Goal: Task Accomplishment & Management: Manage account settings

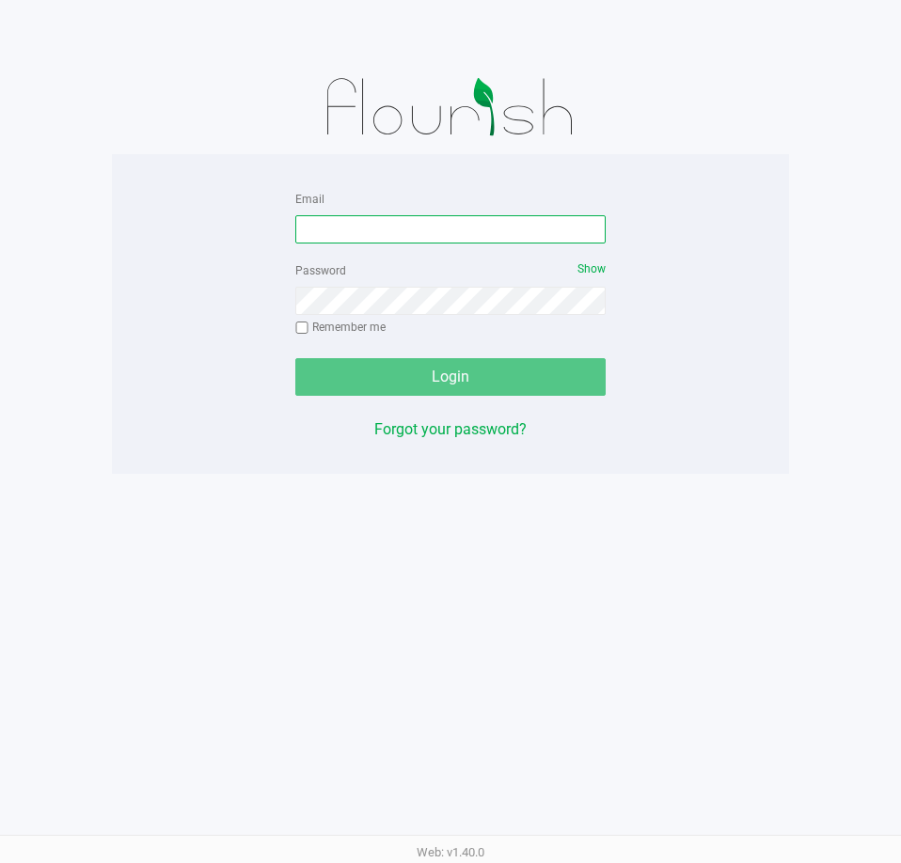
click at [407, 236] on input "Email" at bounding box center [450, 229] width 310 height 28
type input "[EMAIL_ADDRESS][DOMAIN_NAME]"
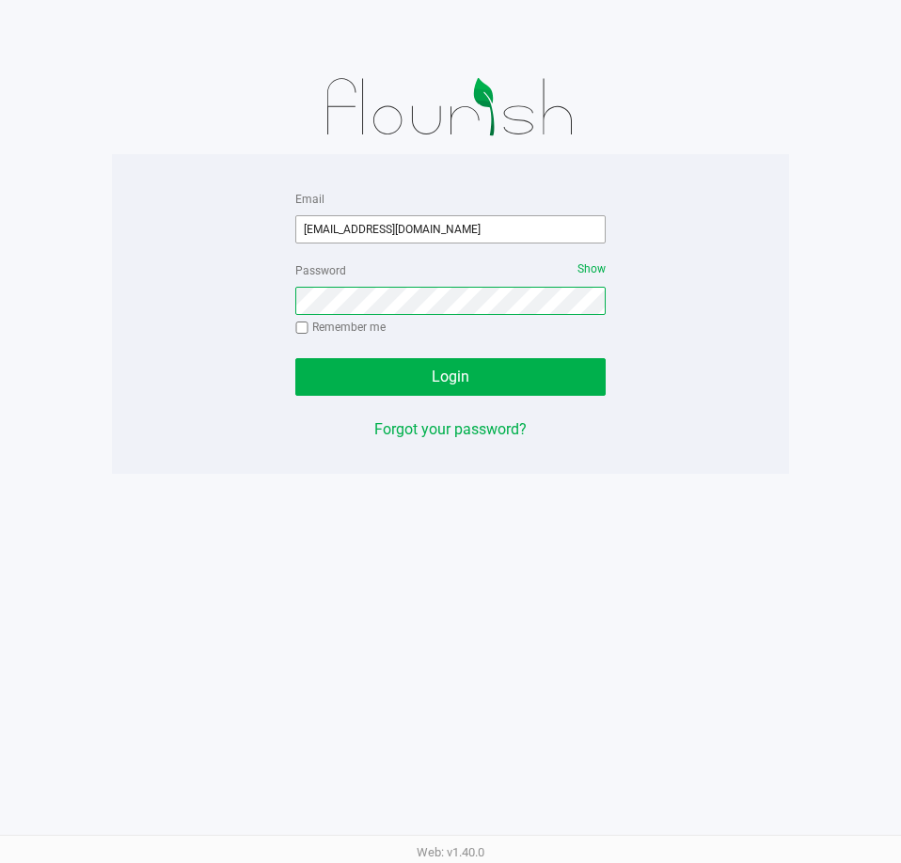
click at [295, 358] on button "Login" at bounding box center [450, 377] width 310 height 38
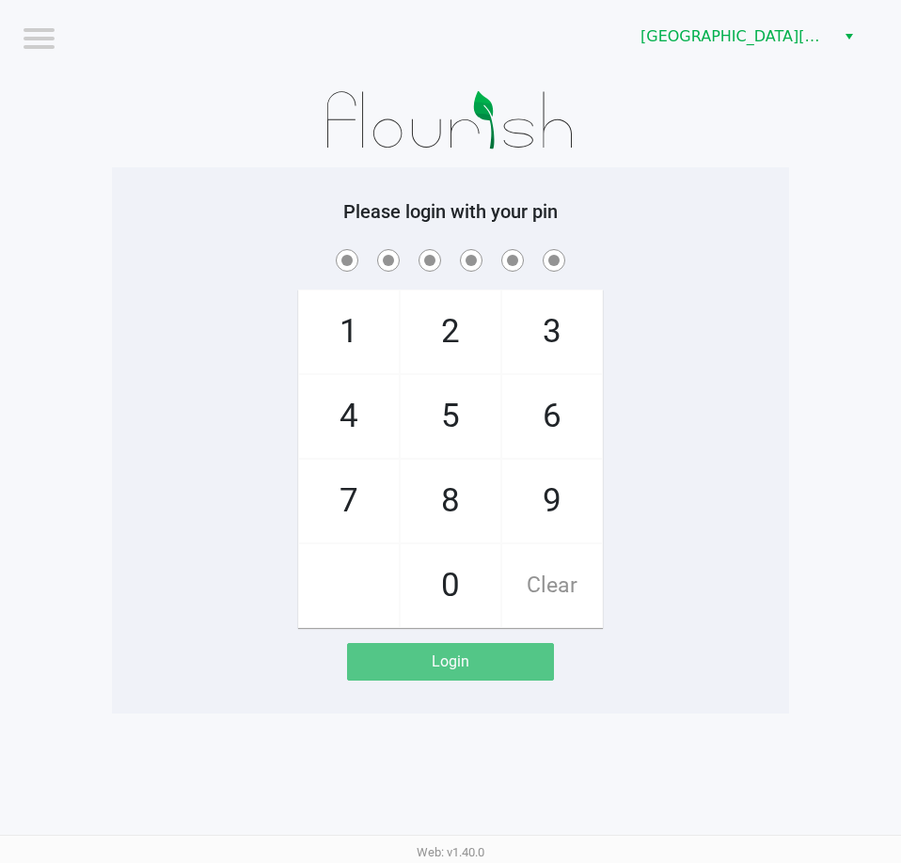
click at [804, 512] on app-pos-login-wrapper "Logout Key West WC Please login with your pin 1 4 7 2 5 8 0 3 6 9 Clear Login" at bounding box center [450, 357] width 901 height 714
checkbox input "true"
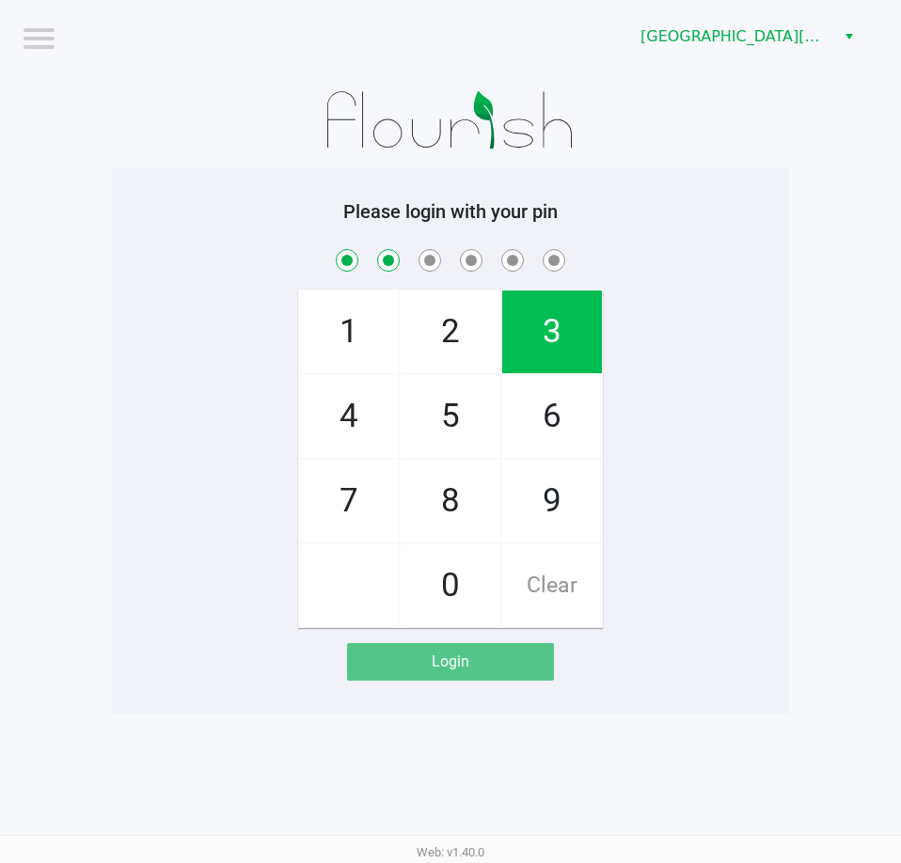
checkbox input "true"
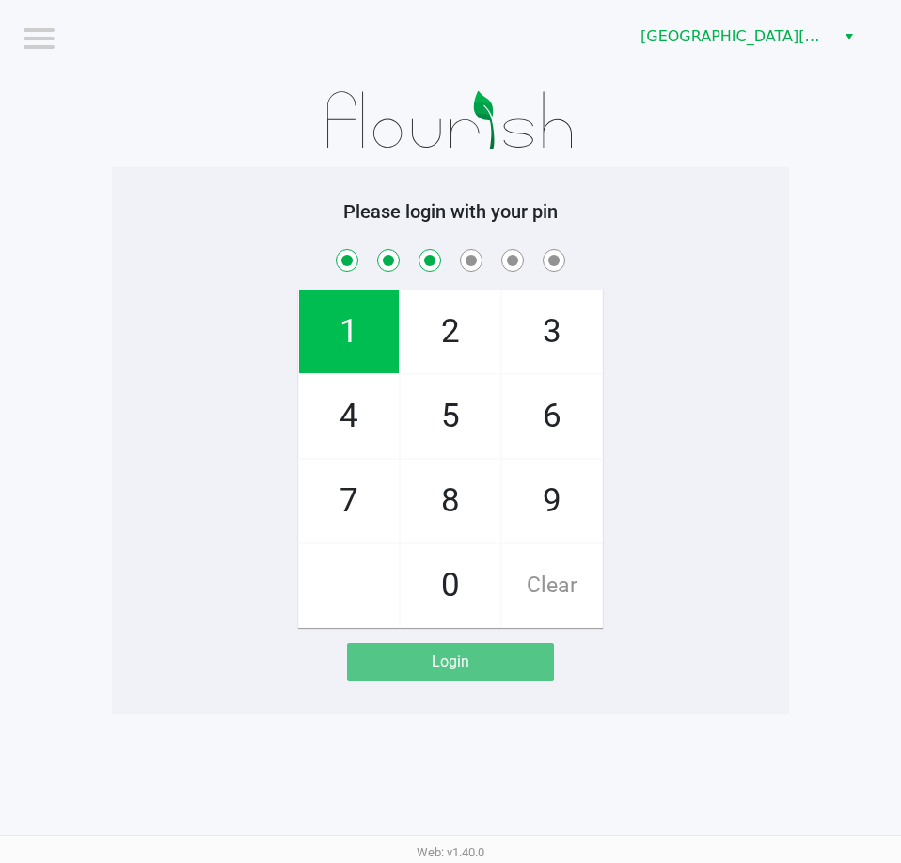
checkbox input "true"
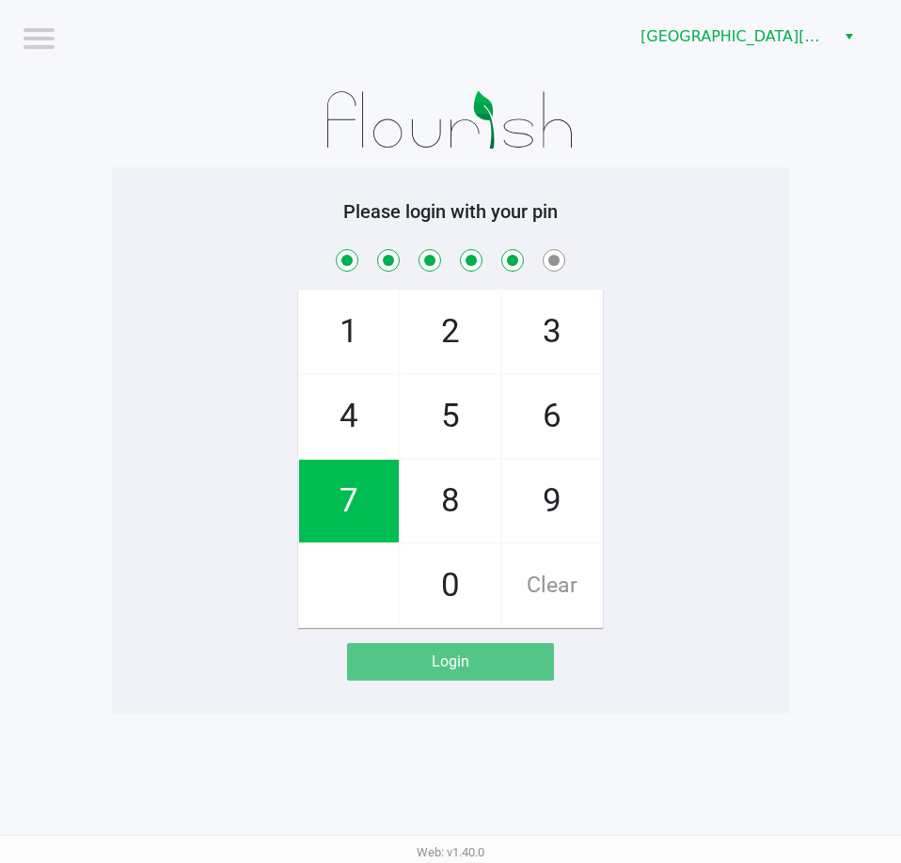
checkbox input "true"
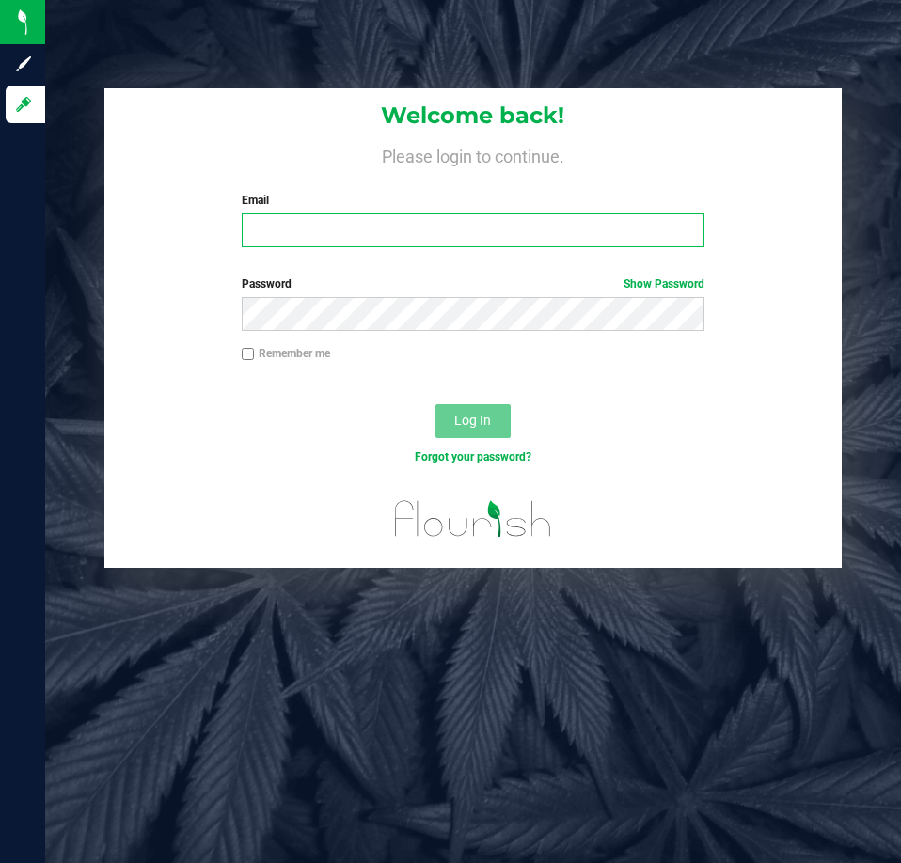
click at [393, 246] on input "Email" at bounding box center [473, 230] width 463 height 34
type input "[EMAIL_ADDRESS][DOMAIN_NAME]"
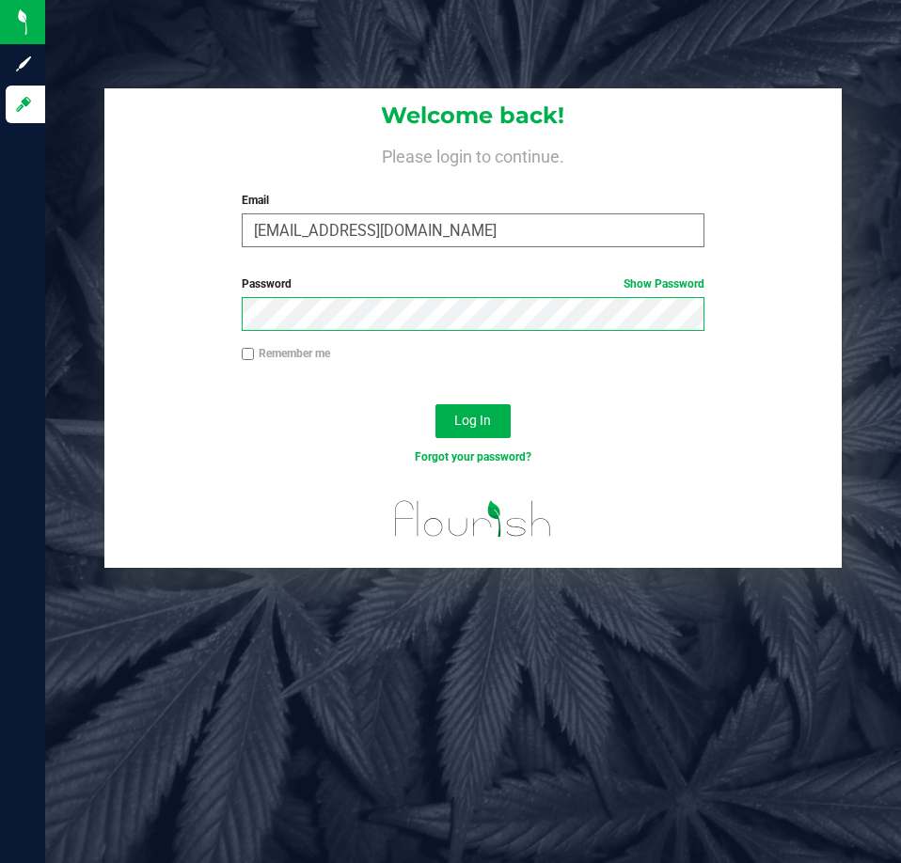
click at [435, 404] on button "Log In" at bounding box center [472, 421] width 75 height 34
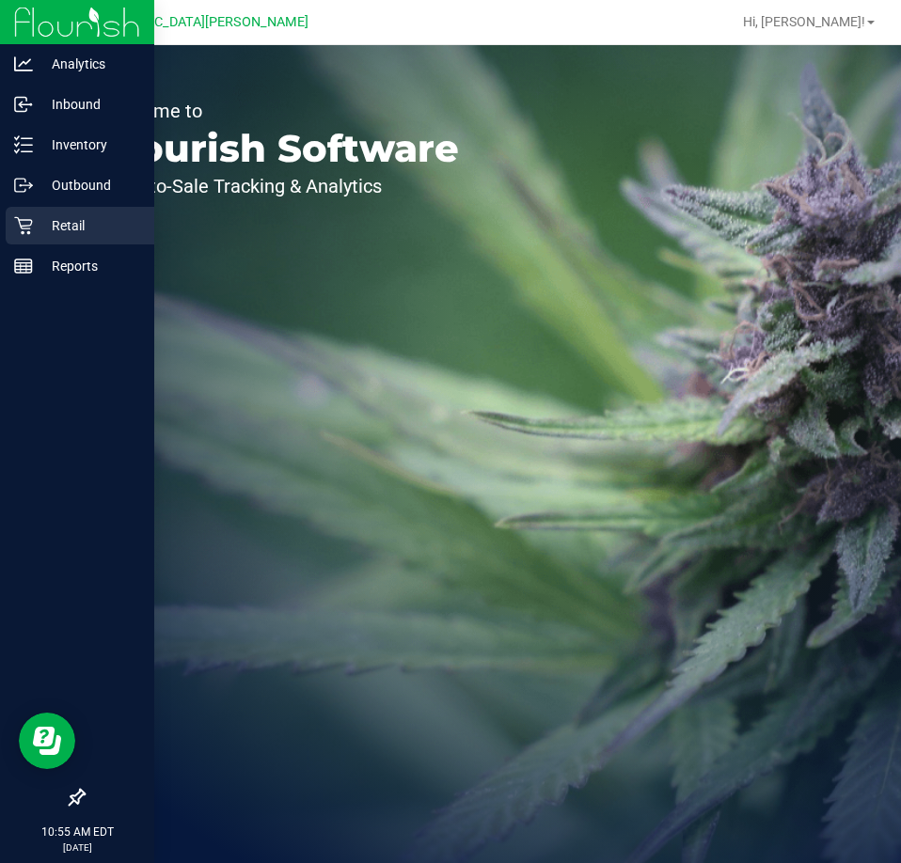
click at [43, 234] on p "Retail" at bounding box center [89, 225] width 113 height 23
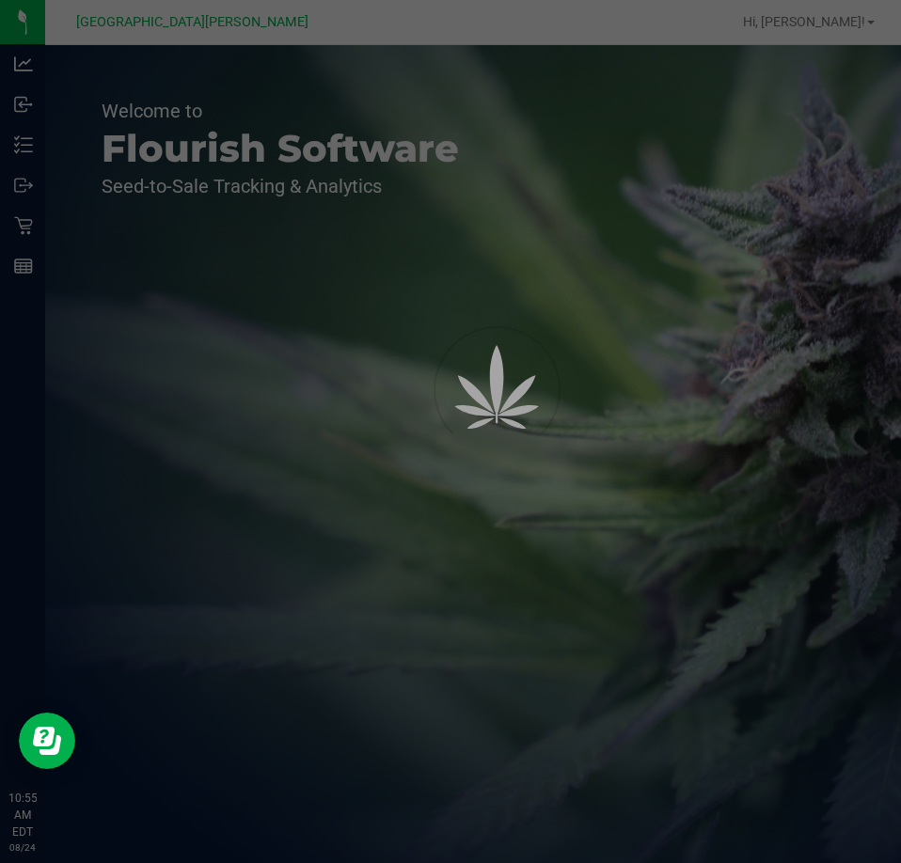
click at [263, 220] on div at bounding box center [450, 431] width 901 height 863
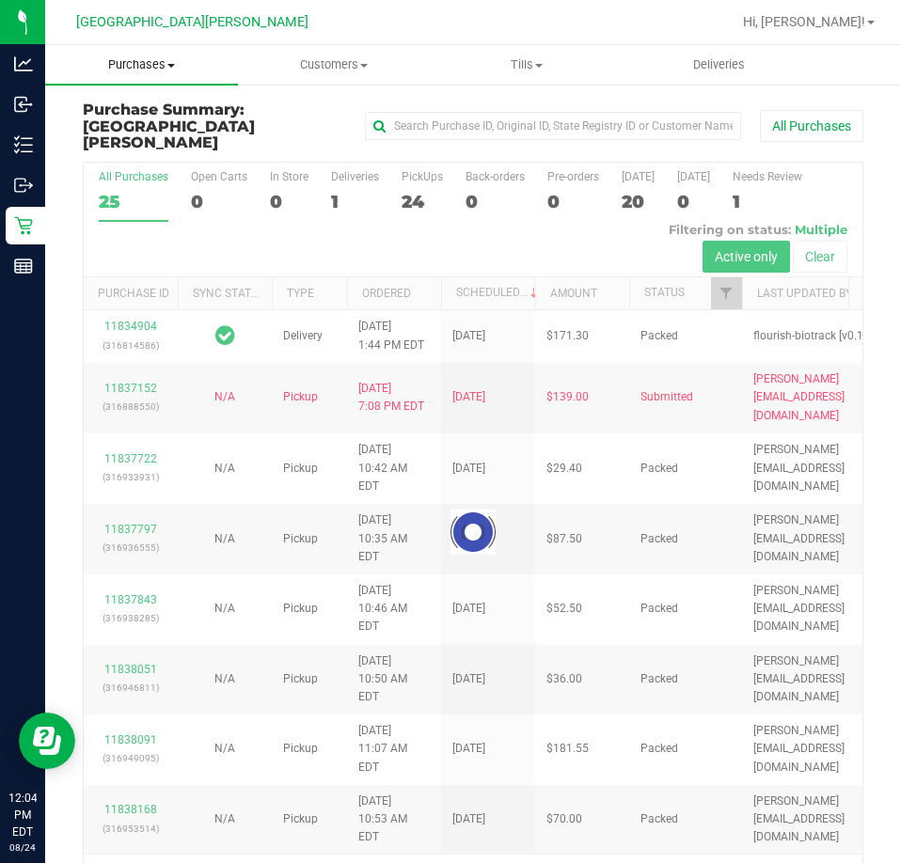
click at [129, 64] on span "Purchases" at bounding box center [141, 64] width 193 height 17
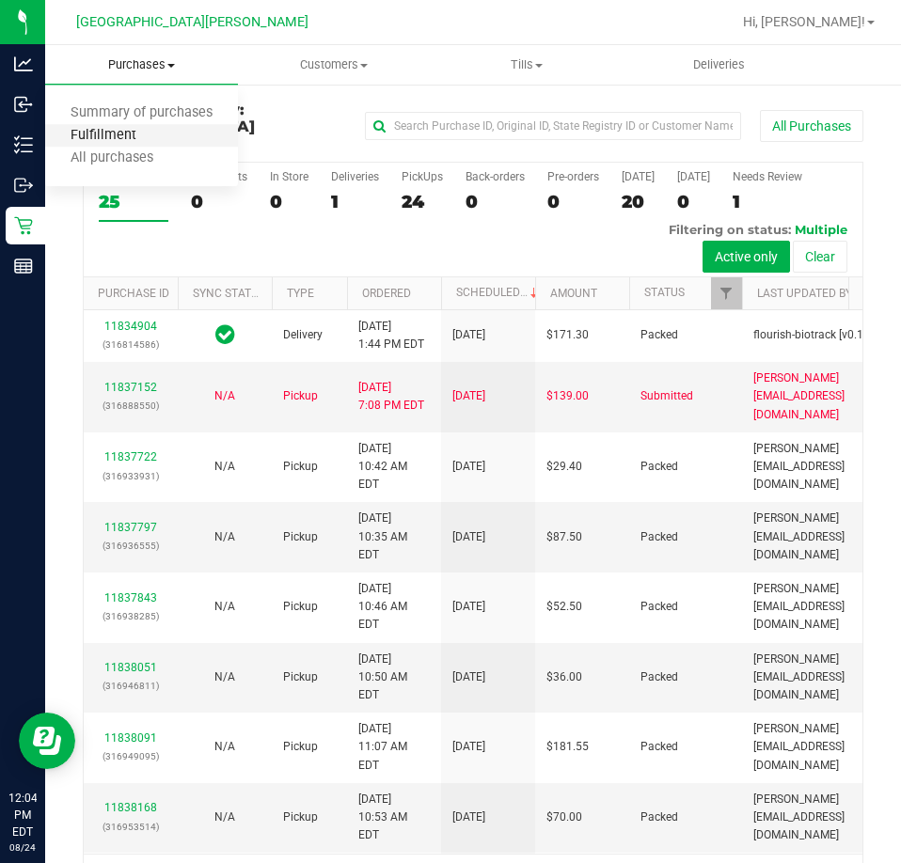
click at [122, 129] on span "Fulfillment" at bounding box center [103, 136] width 117 height 16
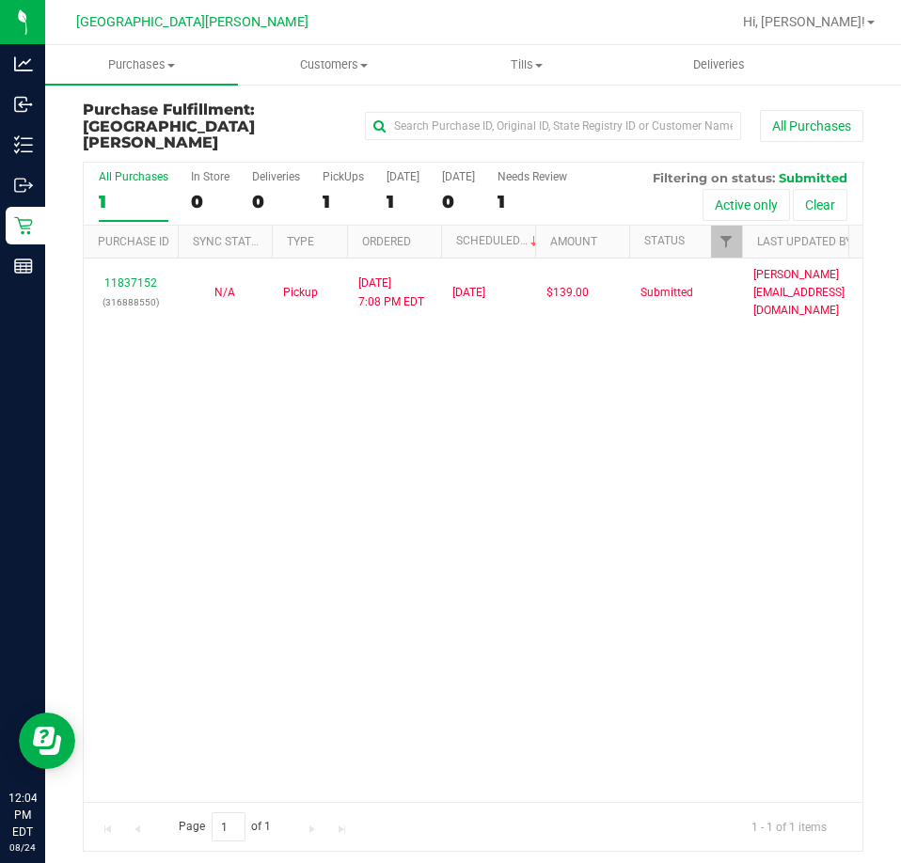
click at [457, 420] on div "11837152 (316888550) N/A Pickup [DATE] 7:08 PM EDT 8/24/2025 $139.00 Submitted …" at bounding box center [473, 530] width 779 height 543
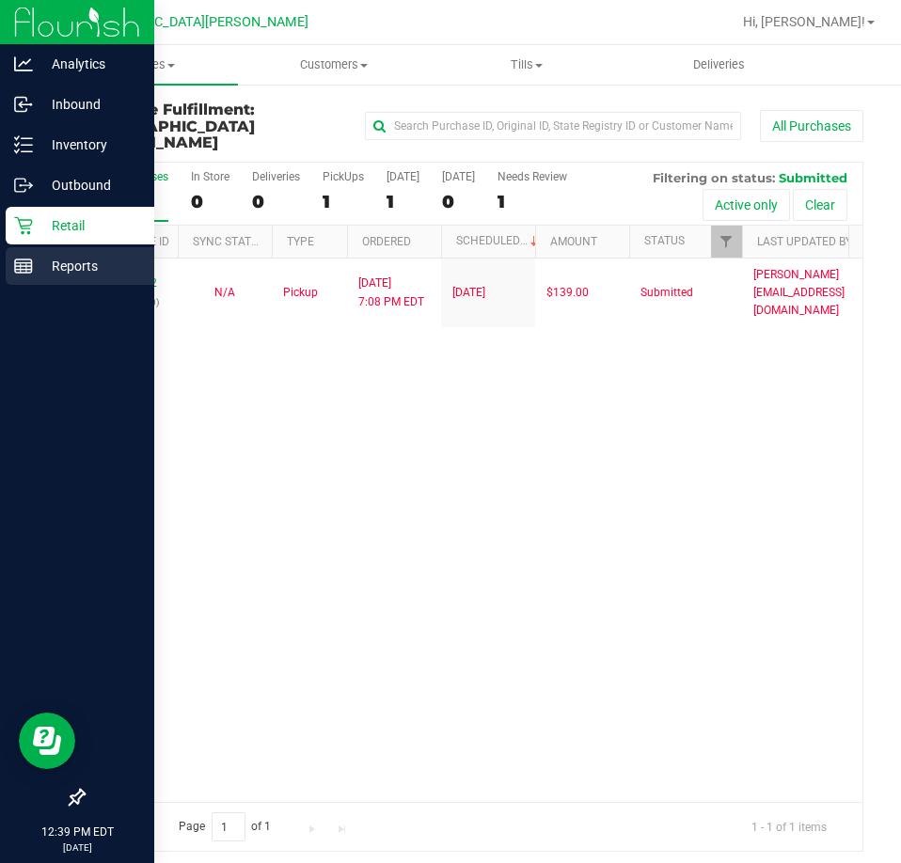
click at [41, 266] on p "Reports" at bounding box center [89, 266] width 113 height 23
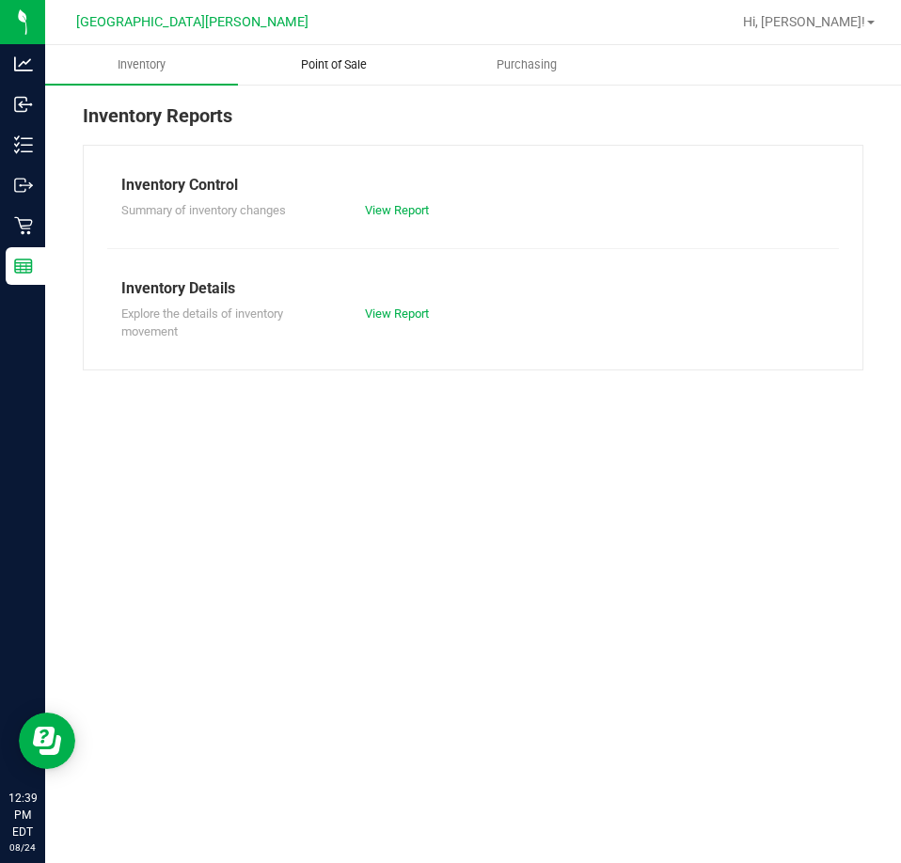
click at [330, 67] on span "Point of Sale" at bounding box center [333, 64] width 117 height 17
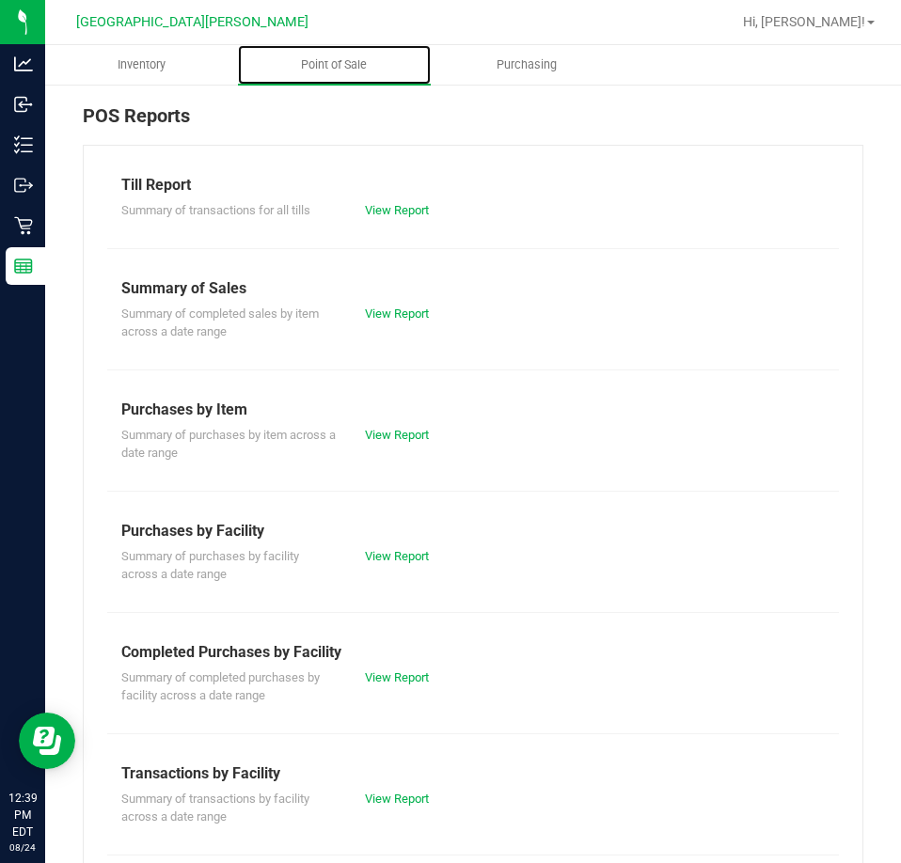
scroll to position [254, 0]
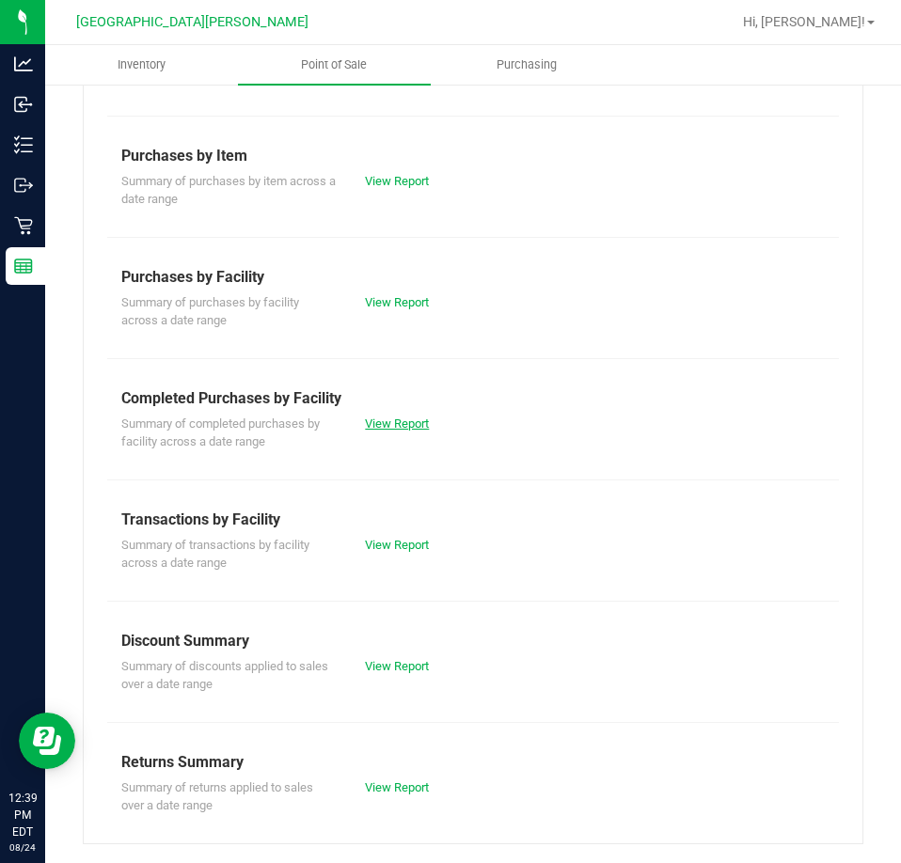
click at [399, 429] on link "View Report" at bounding box center [397, 424] width 64 height 14
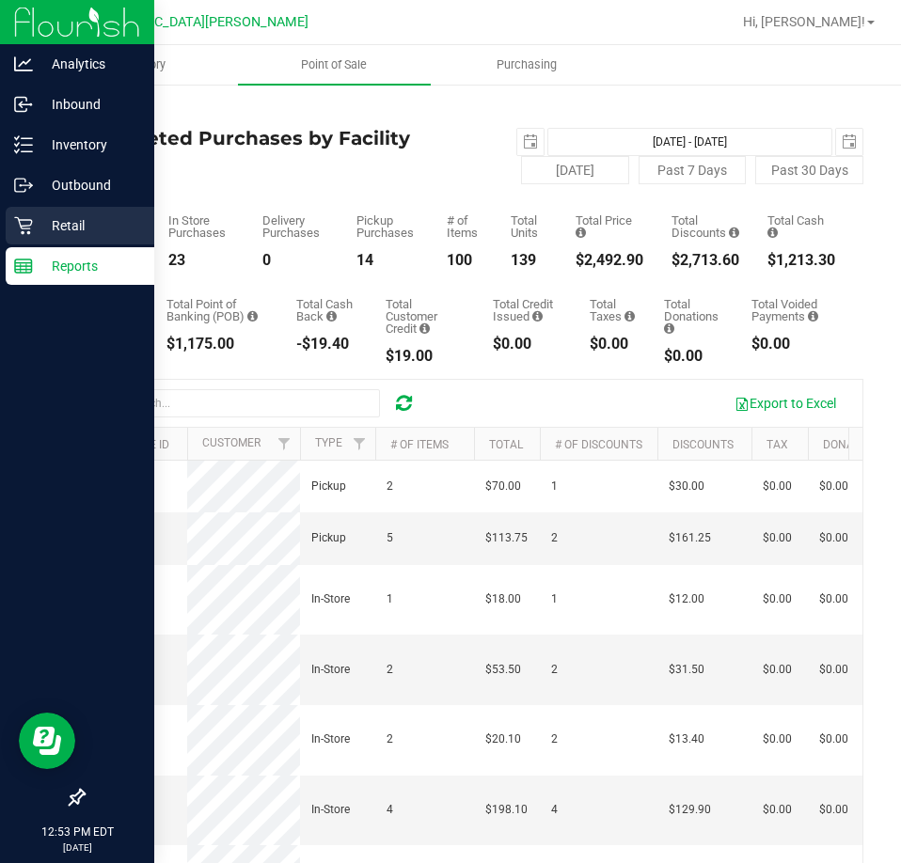
click at [79, 227] on p "Retail" at bounding box center [89, 225] width 113 height 23
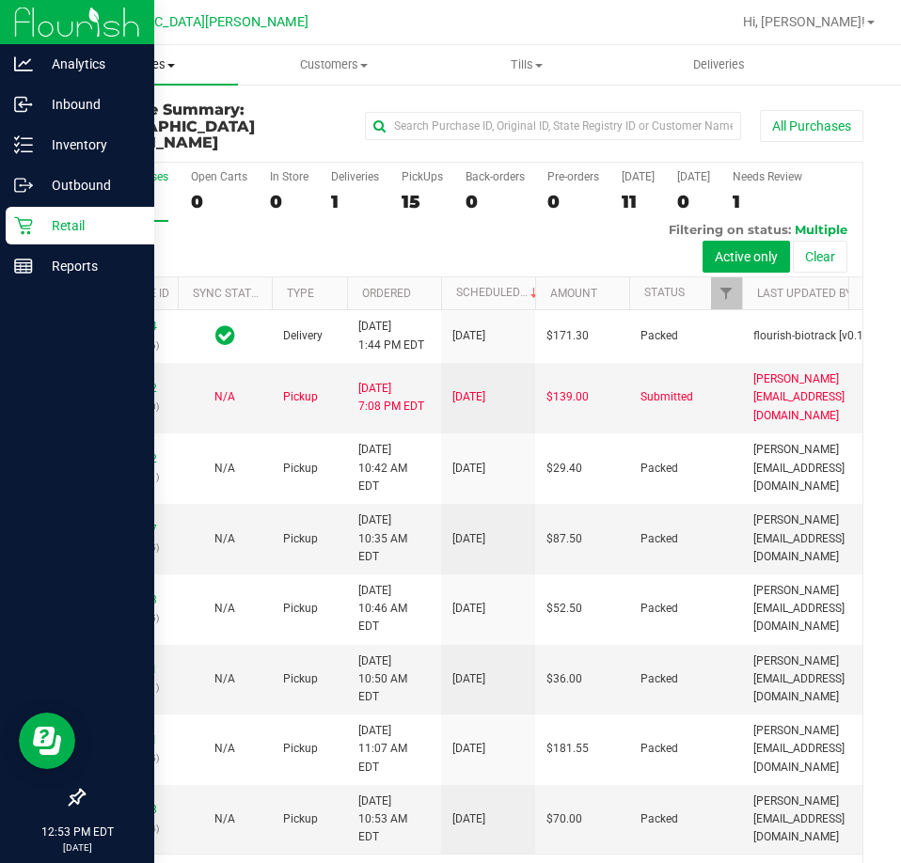
click at [108, 64] on span "Purchases" at bounding box center [141, 64] width 193 height 17
click at [115, 134] on span "Fulfillment" at bounding box center [103, 136] width 117 height 16
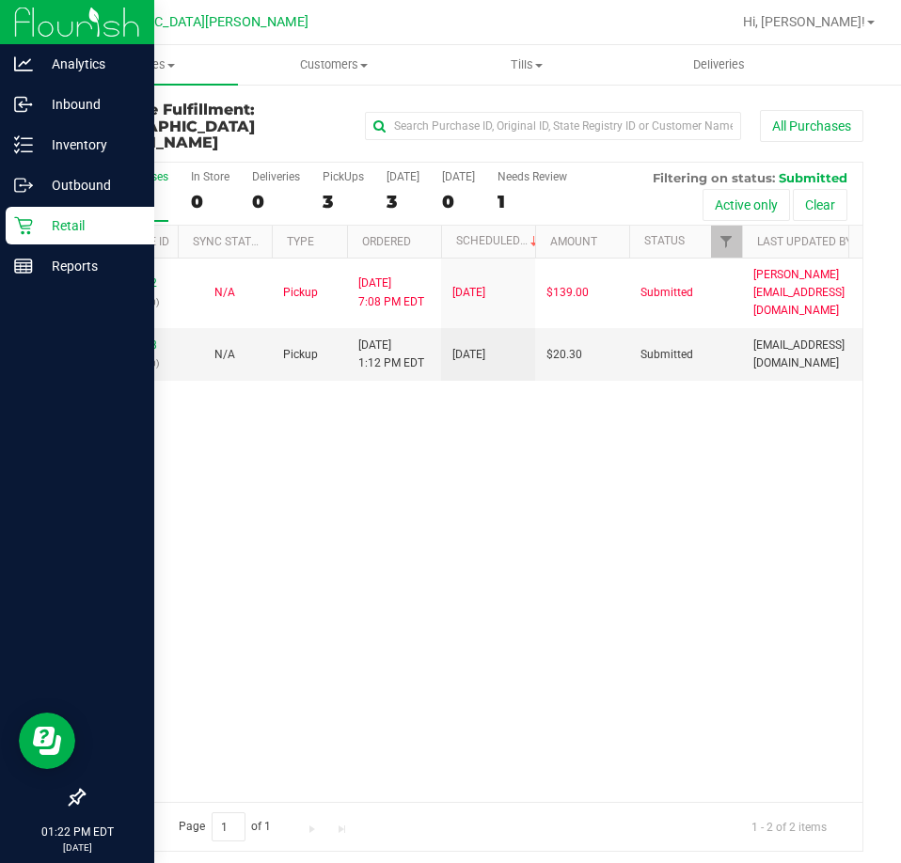
click at [336, 482] on div "11837152 (316888550) N/A Pickup [DATE] 7:08 PM EDT 8/24/2025 $139.00 Submitted …" at bounding box center [473, 530] width 779 height 543
click at [41, 148] on p "Inventory" at bounding box center [89, 145] width 113 height 23
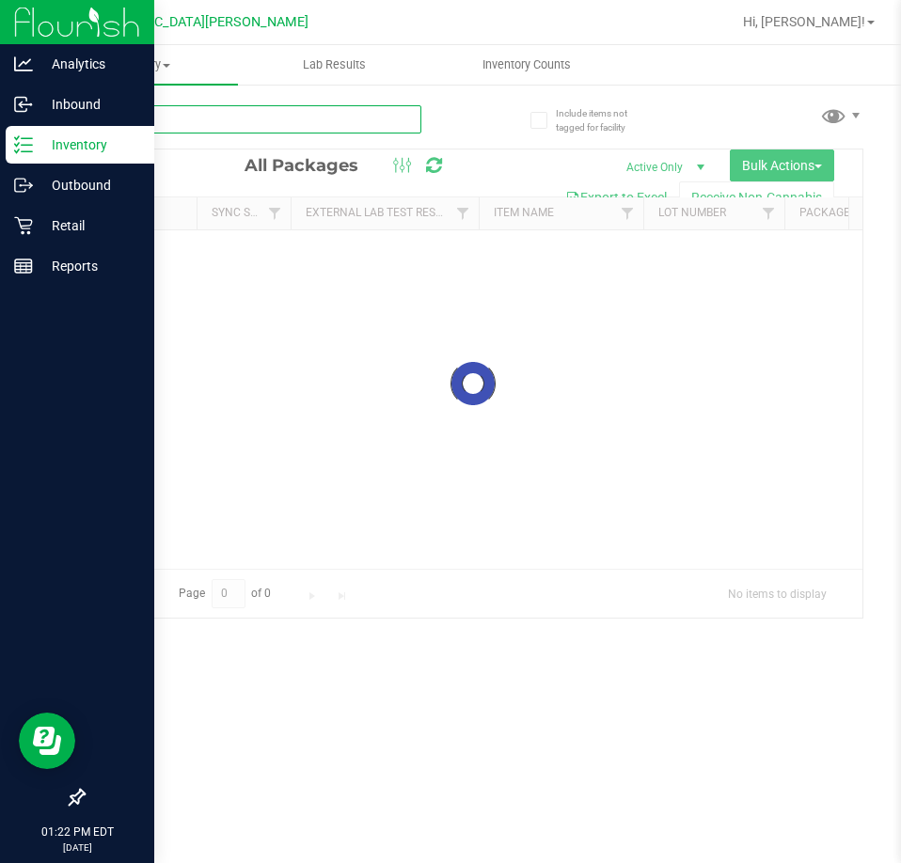
click at [149, 130] on input "text" at bounding box center [252, 119] width 338 height 28
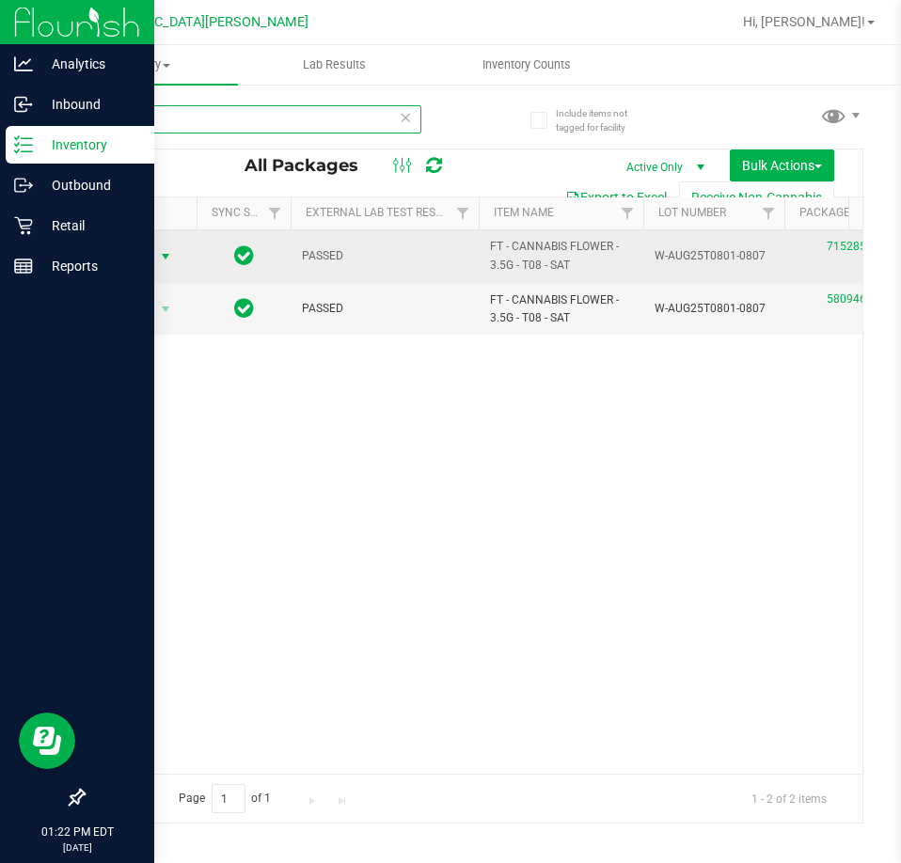
type input "t08"
click at [159, 267] on span "select" at bounding box center [166, 257] width 24 height 26
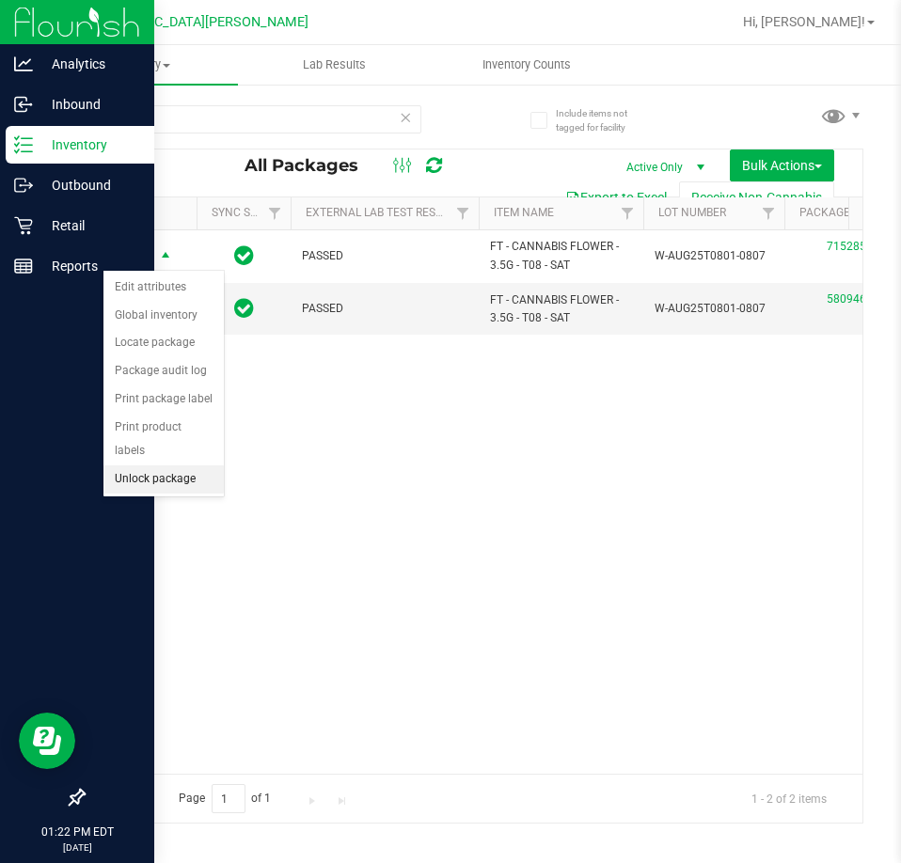
click at [168, 465] on li "Unlock package" at bounding box center [163, 479] width 120 height 28
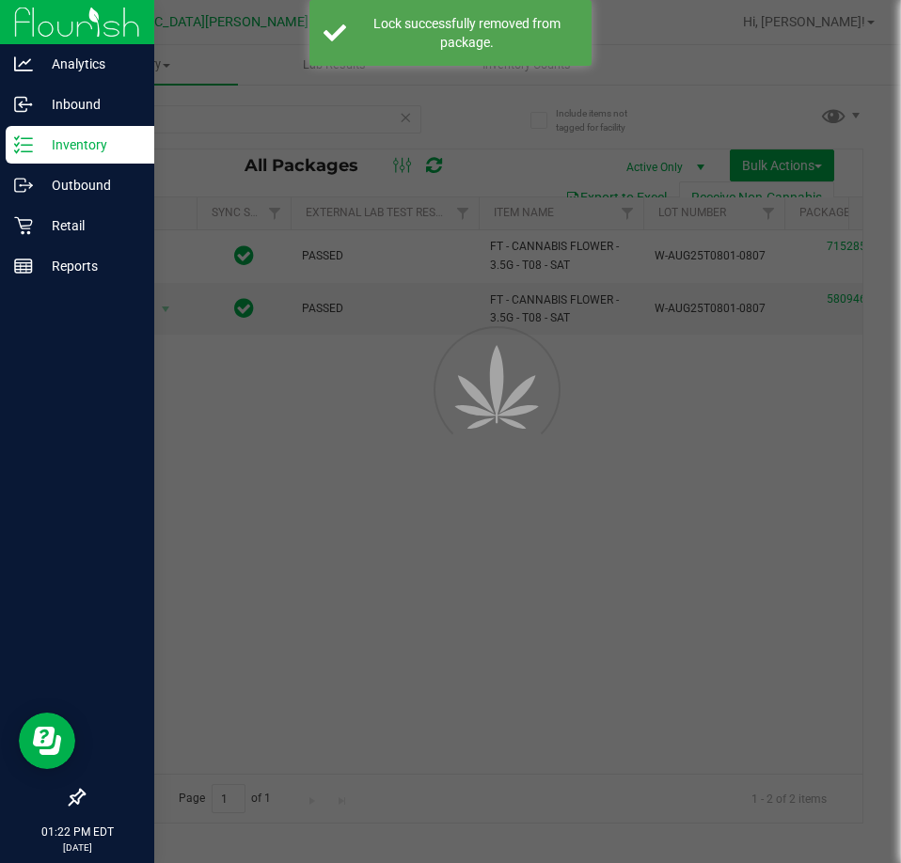
click at [443, 518] on div at bounding box center [450, 431] width 901 height 863
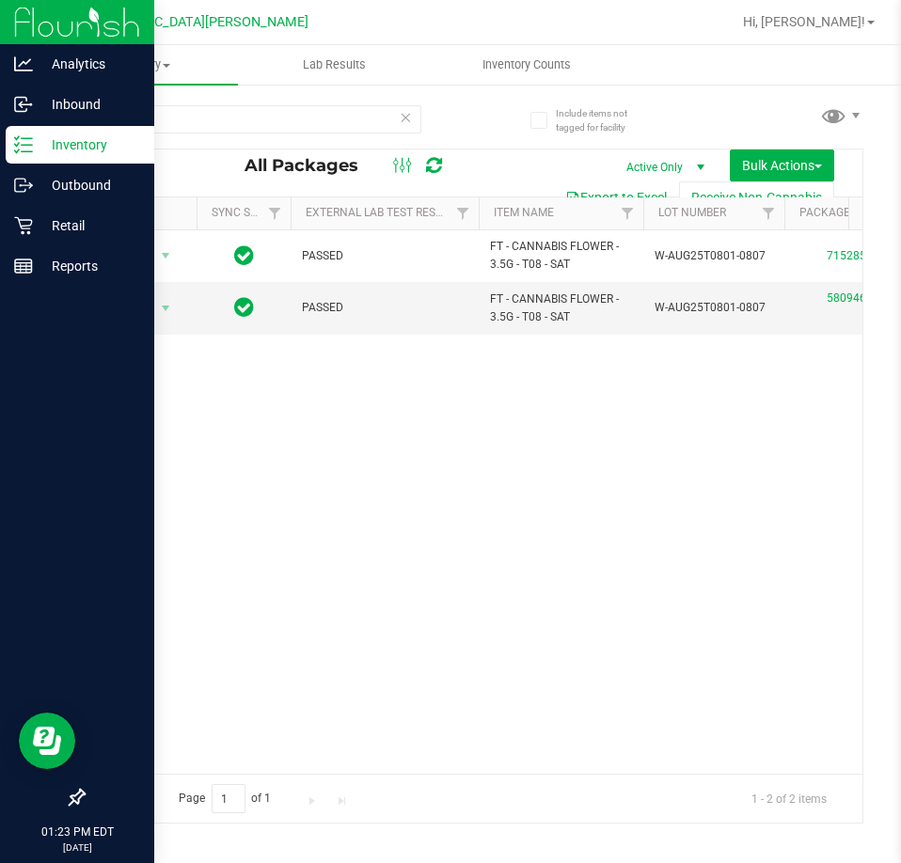
click at [291, 573] on div "Action Action Adjust qty Create package Edit attributes Global inventory Locate…" at bounding box center [473, 501] width 779 height 543
click at [461, 578] on div "Action Action Adjust qty Create package Edit attributes Global inventory Locate…" at bounding box center [473, 501] width 779 height 543
click at [632, 398] on div "Action Action Adjust qty Create package Edit attributes Global inventory Locate…" at bounding box center [473, 501] width 779 height 543
click at [201, 512] on div "Action Action Adjust qty Create package Edit attributes Global inventory Locate…" at bounding box center [473, 501] width 779 height 543
click at [267, 463] on div "Action Action Adjust qty Create package Edit attributes Global inventory Locate…" at bounding box center [473, 501] width 779 height 543
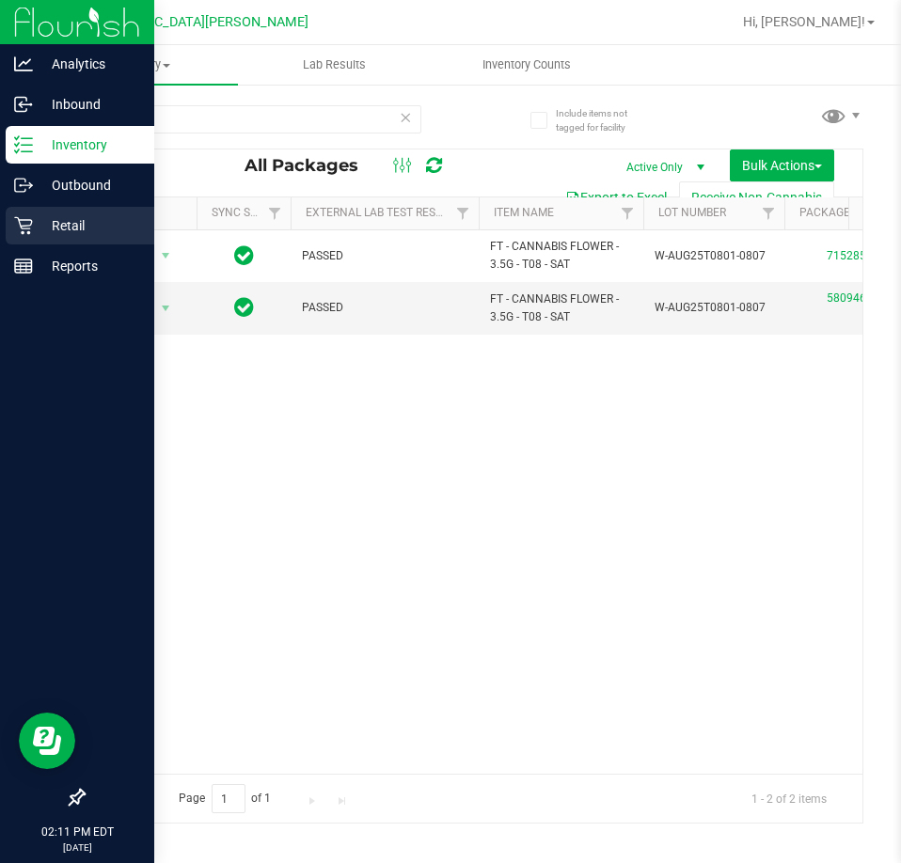
click at [47, 222] on p "Retail" at bounding box center [89, 225] width 113 height 23
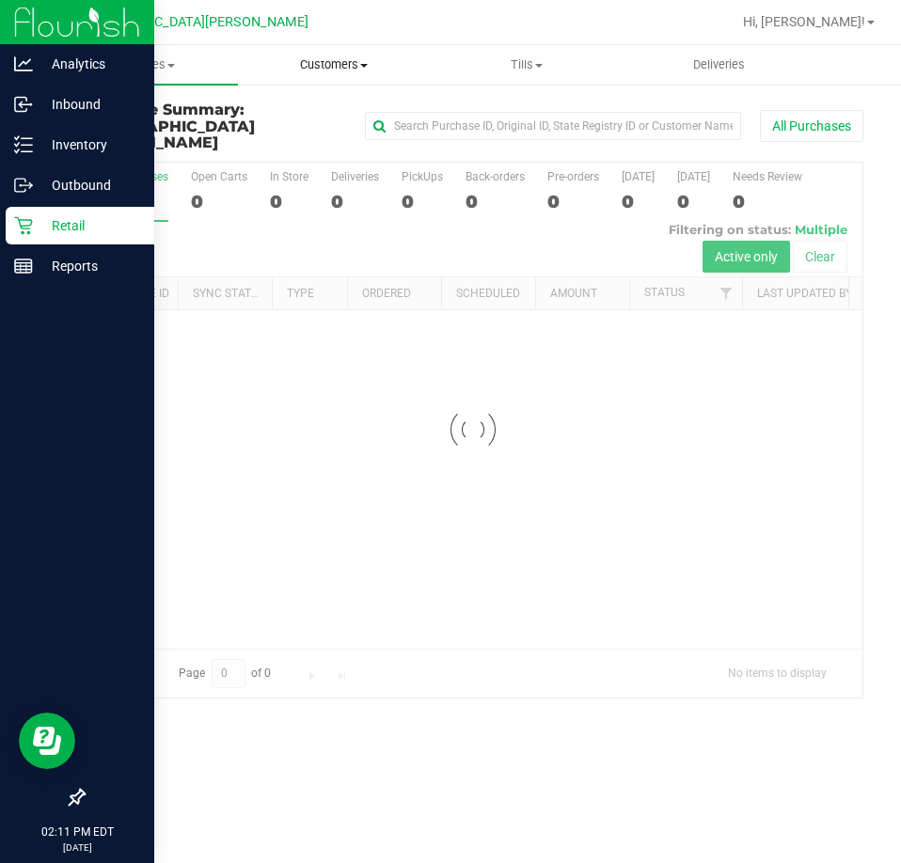
click at [338, 51] on uib-tab-heading "Customers All customers Add a new customer All physicians" at bounding box center [334, 65] width 191 height 38
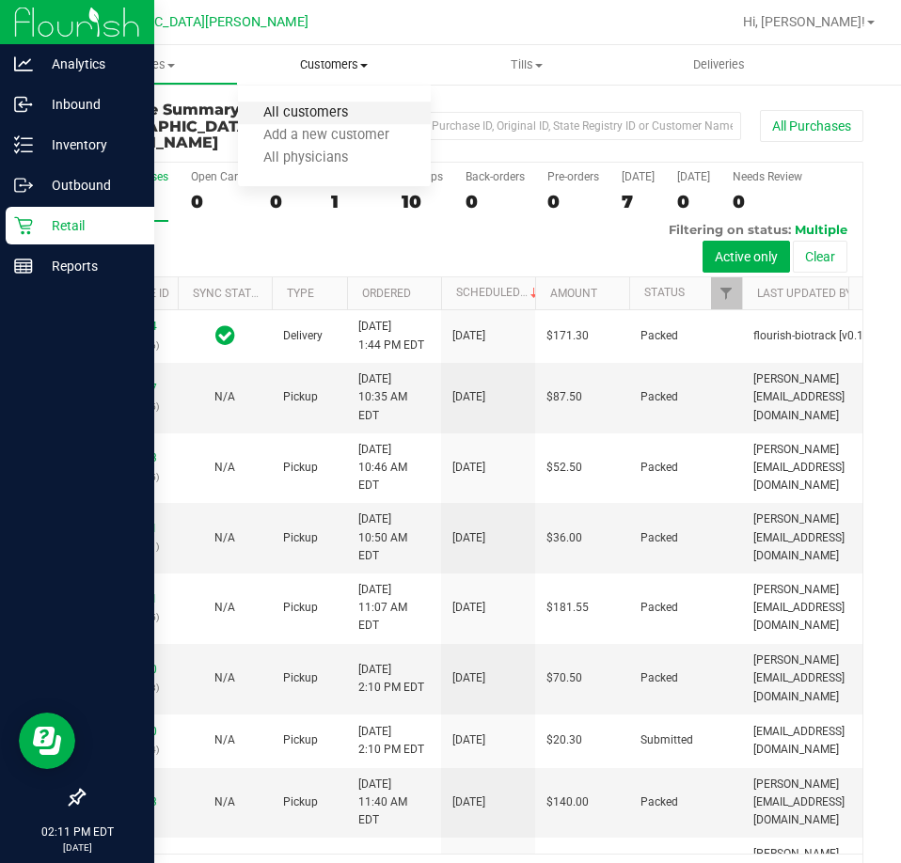
click at [315, 113] on span "All customers" at bounding box center [305, 113] width 135 height 16
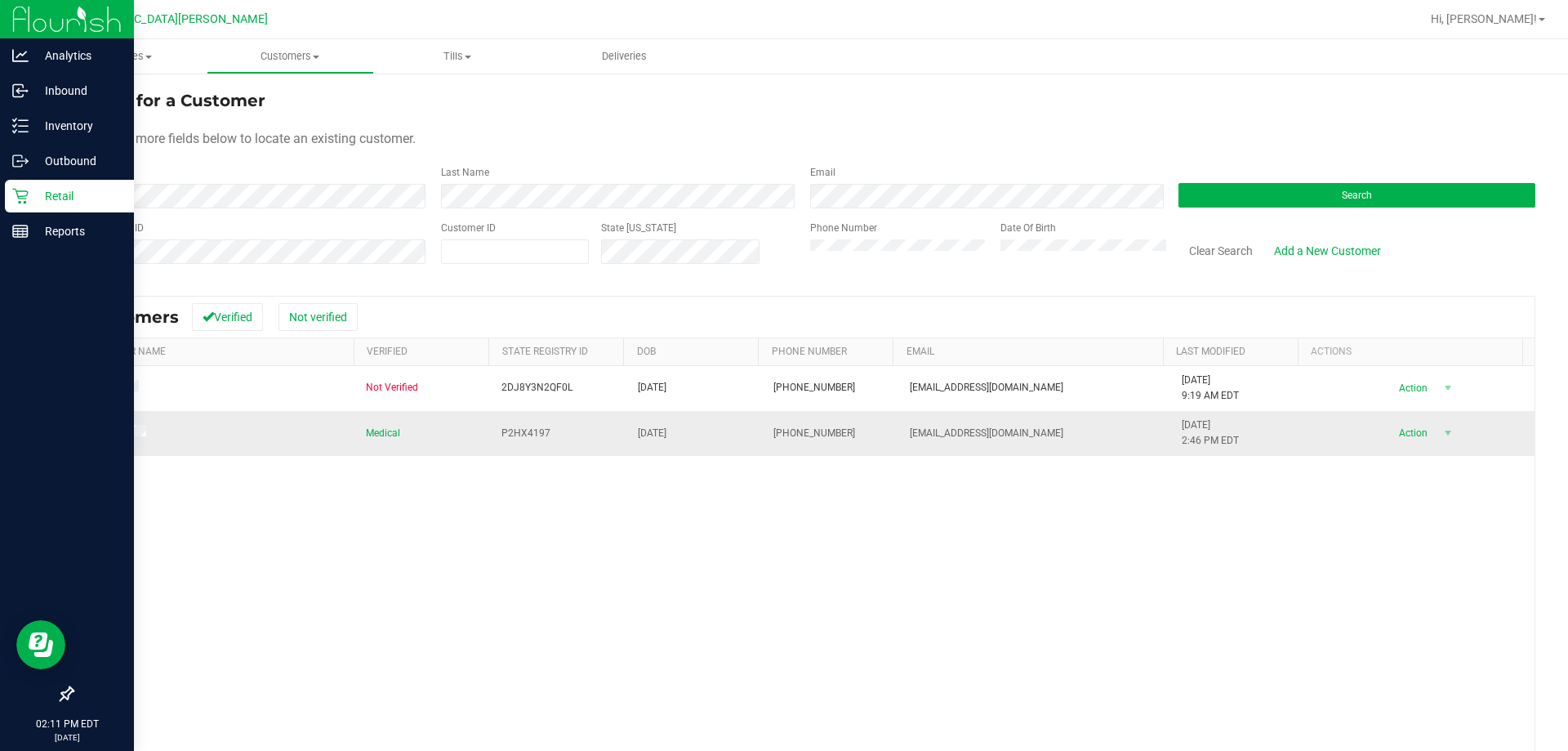
click at [110, 424] on td at bounding box center [215, 433] width 283 height 44
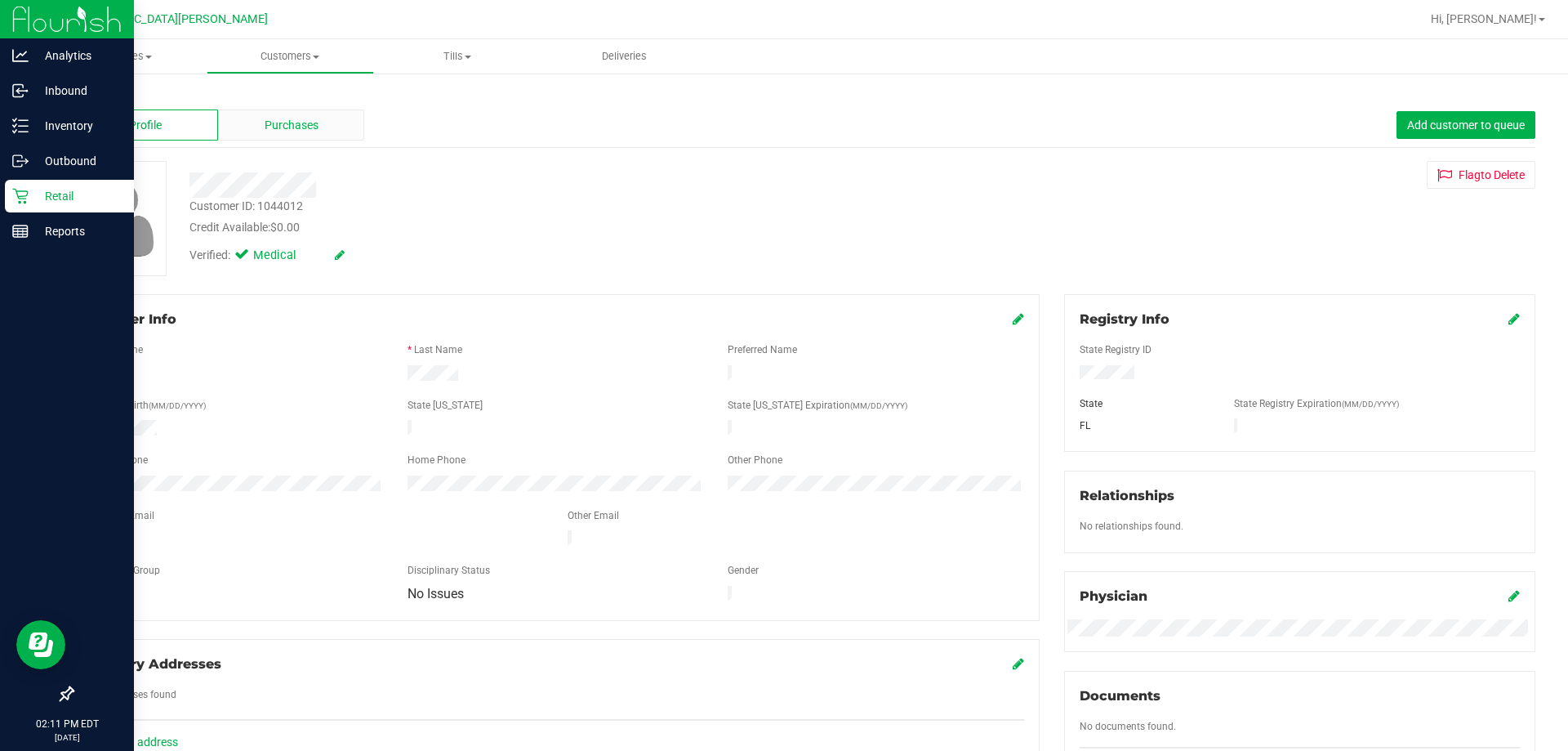
click at [312, 116] on div "Purchases" at bounding box center [291, 125] width 146 height 31
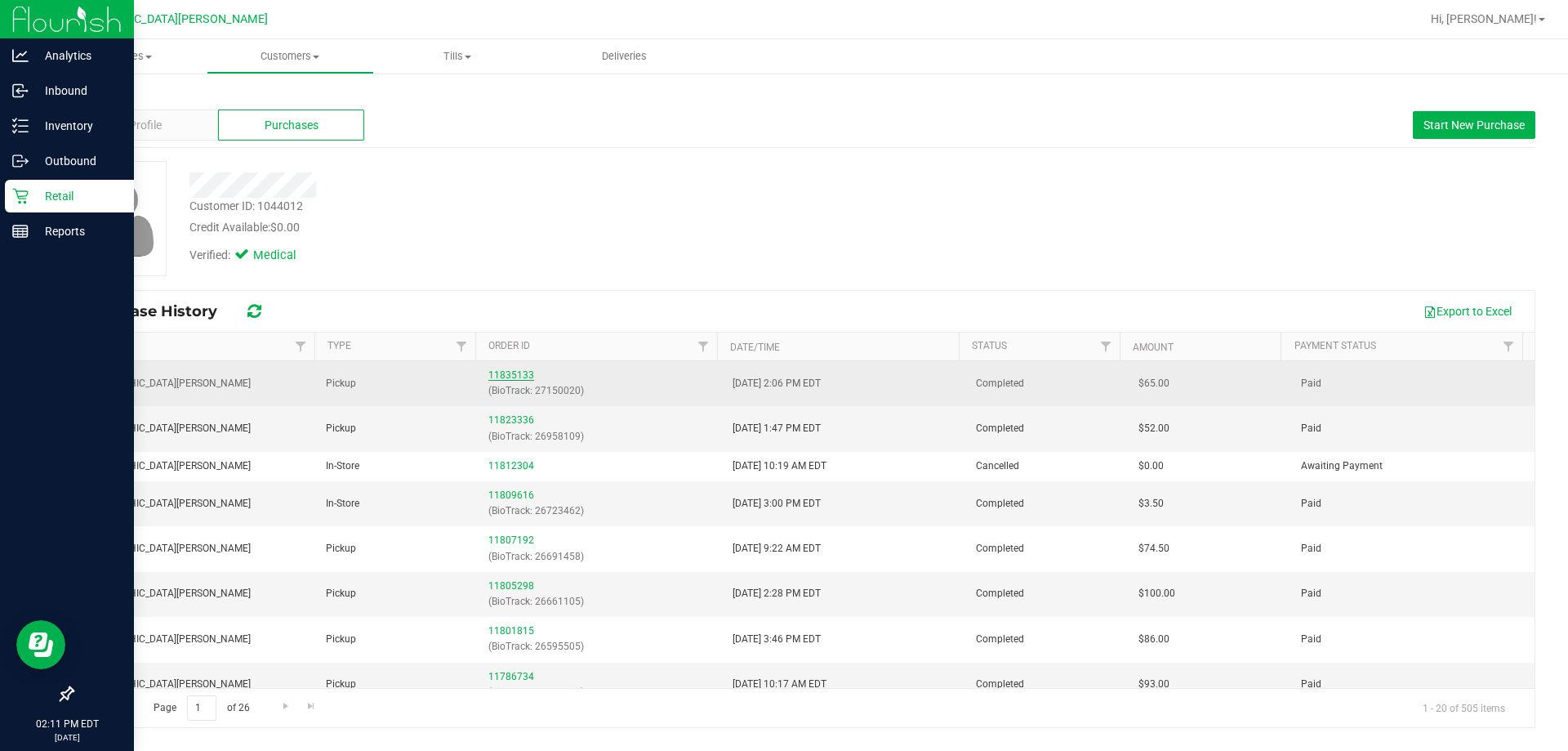
click at [500, 374] on link "11835133" at bounding box center [511, 375] width 46 height 11
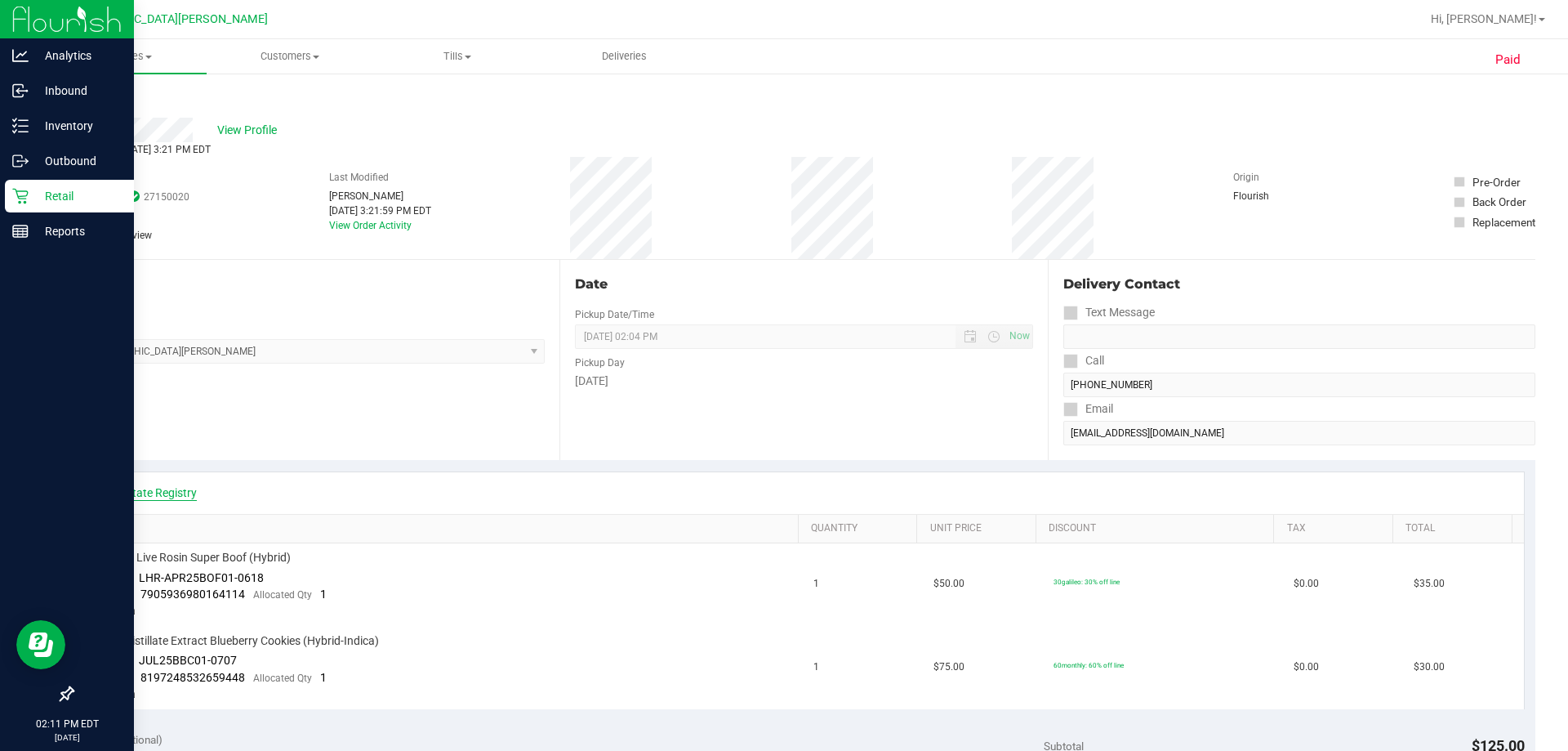
click at [128, 490] on link "View State Registry" at bounding box center [148, 493] width 98 height 17
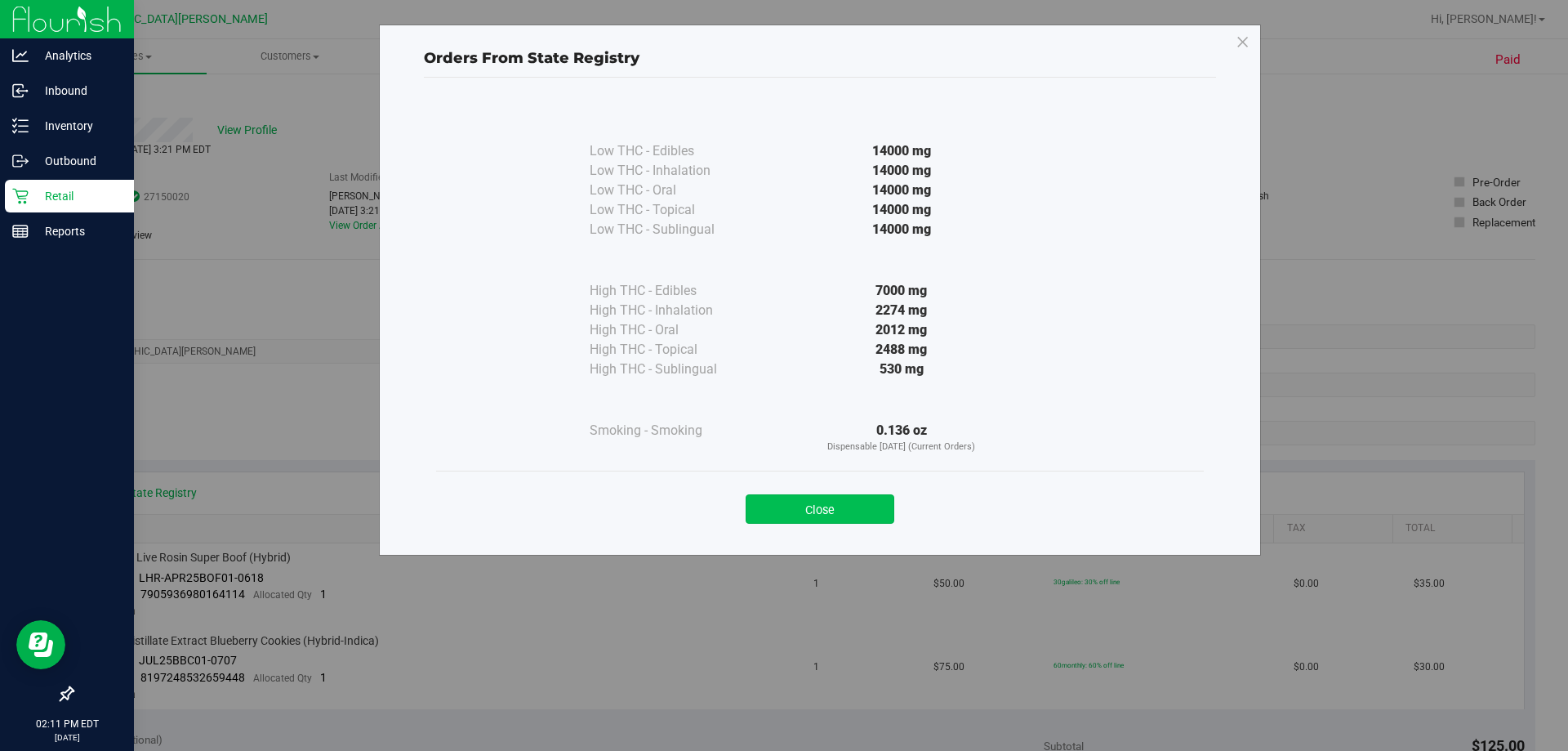
click at [782, 500] on button "Close" at bounding box center [819, 509] width 149 height 30
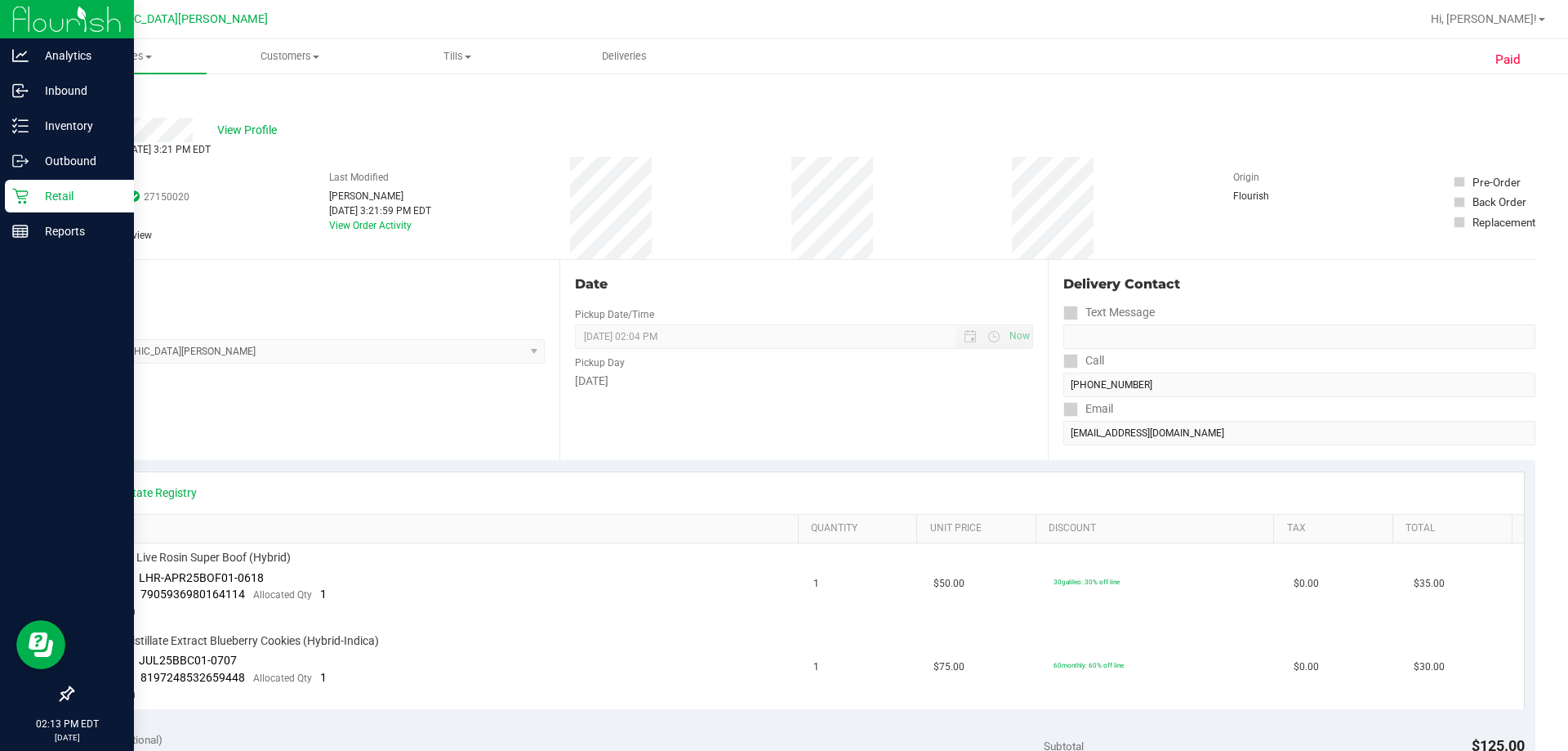
click at [89, 96] on link "Back" at bounding box center [84, 97] width 24 height 11
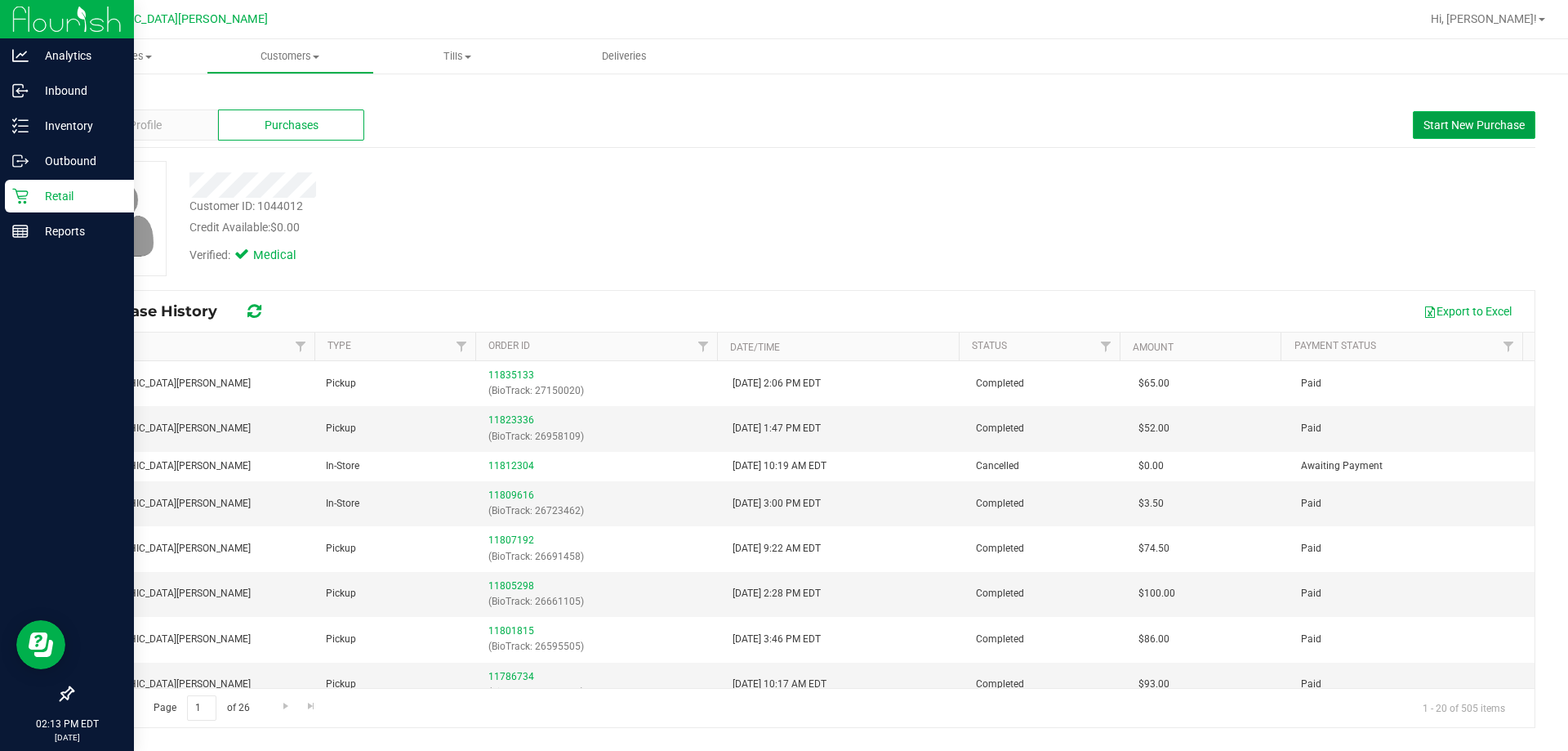
click at [782, 123] on button "Start New Purchase" at bounding box center [1474, 125] width 122 height 28
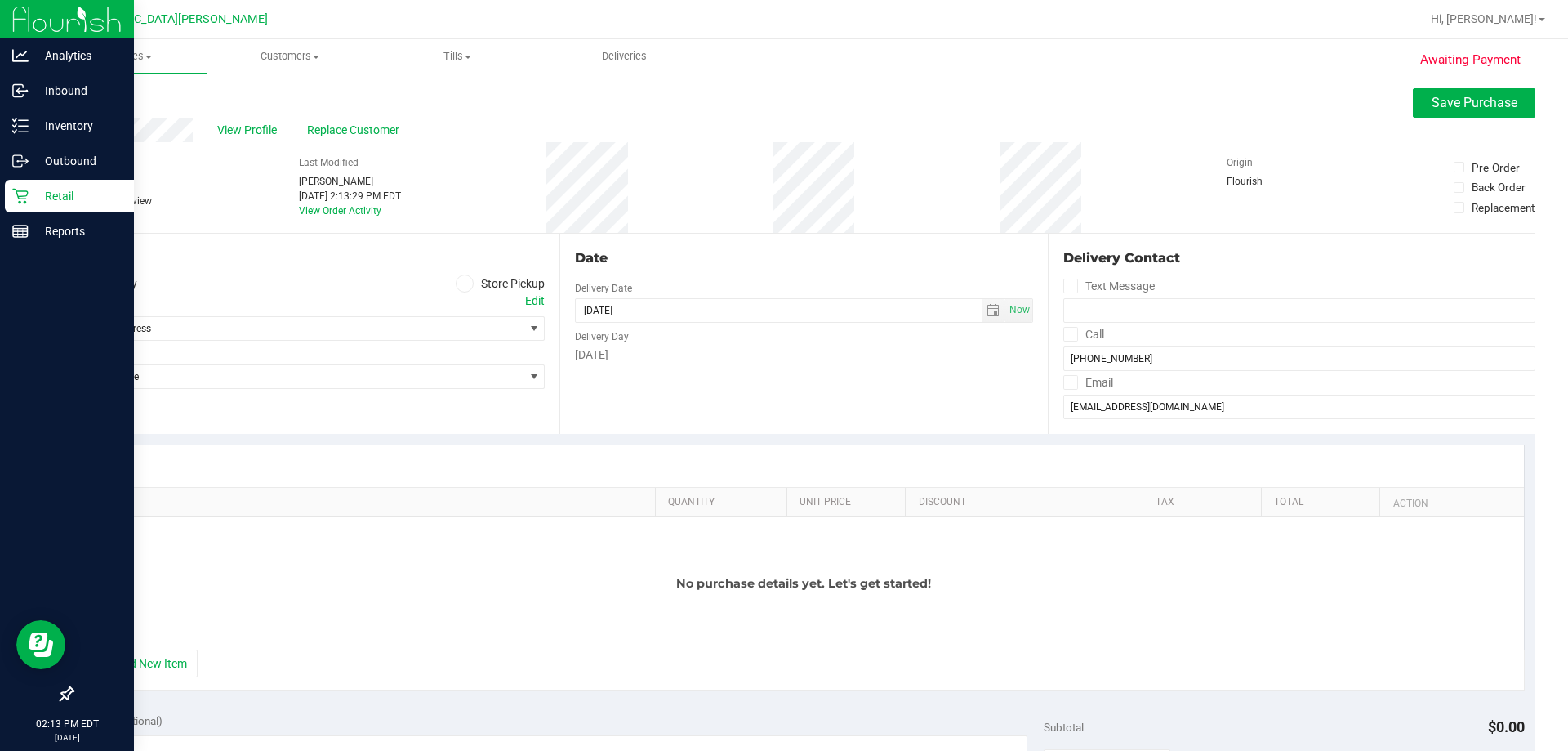
click at [469, 277] on label "Store Pickup" at bounding box center [500, 284] width 89 height 19
click at [0, 0] on input "Store Pickup" at bounding box center [0, 0] width 0 height 0
click at [357, 333] on span "Select Store" at bounding box center [298, 329] width 451 height 23
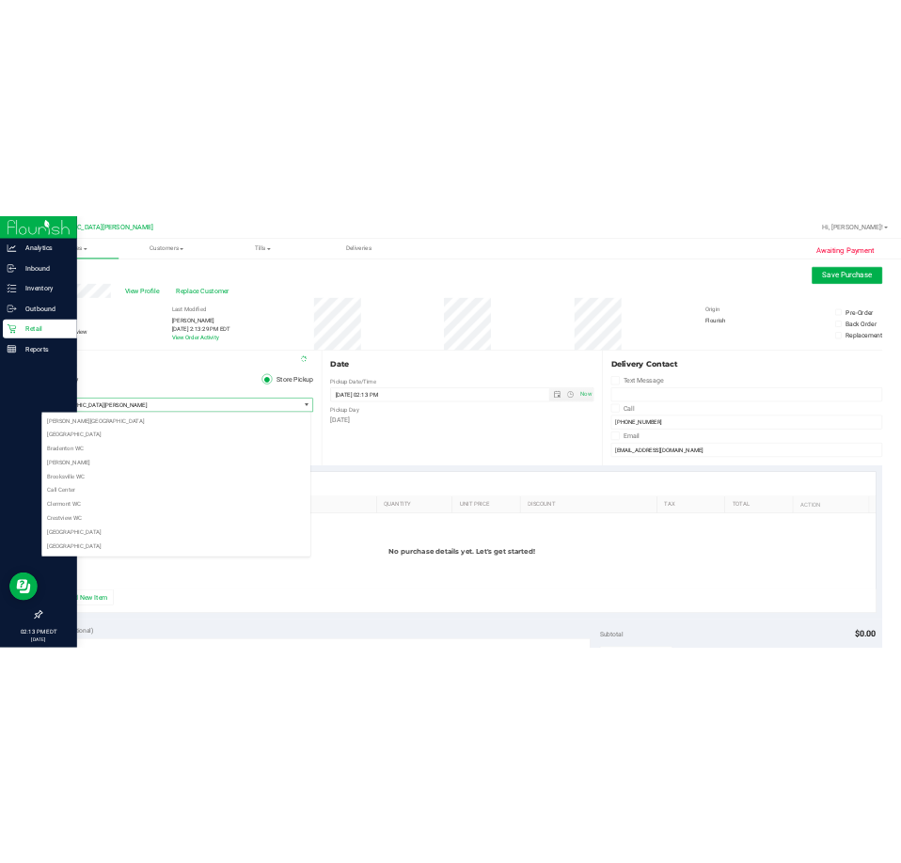
scroll to position [249, 0]
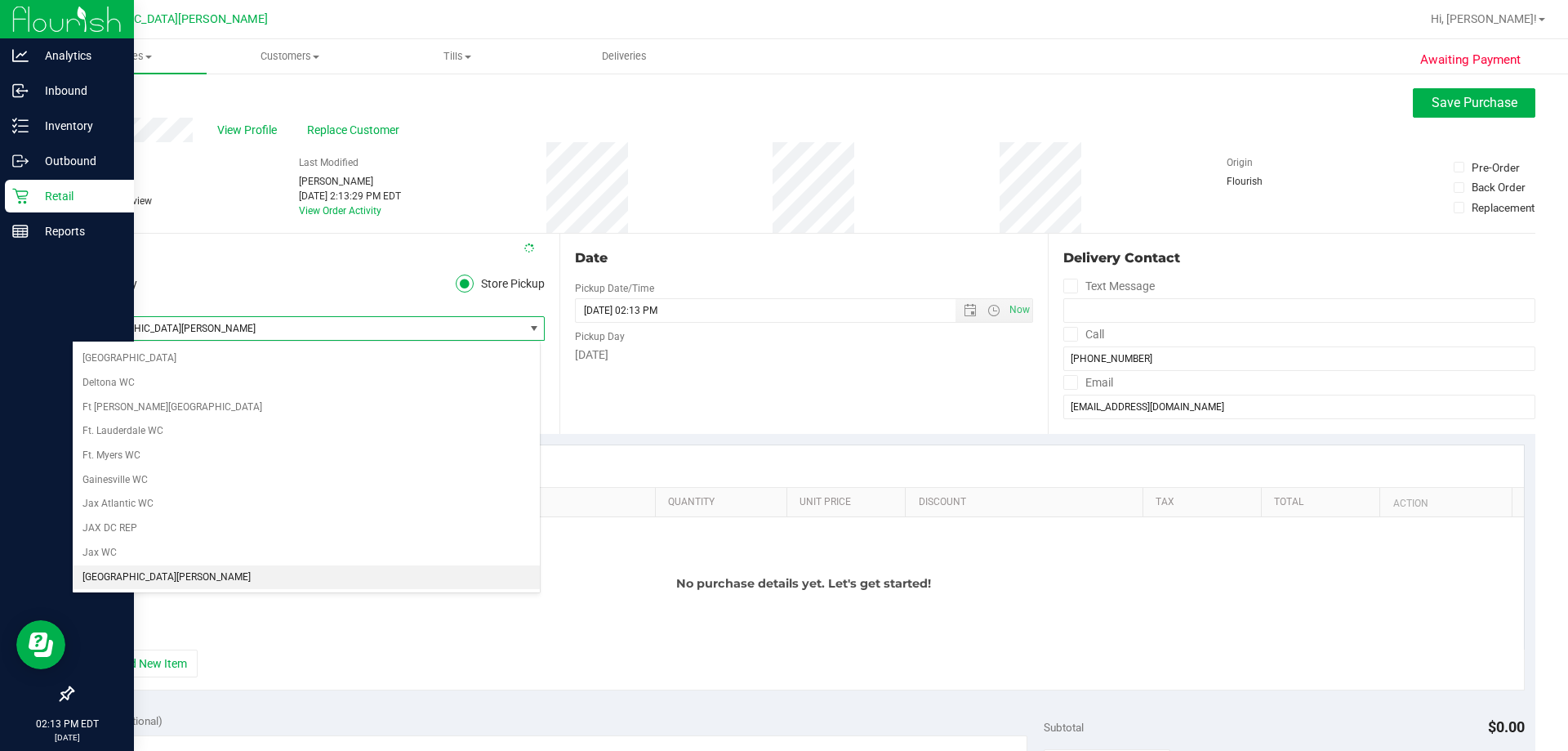
click at [357, 334] on span "[GEOGRAPHIC_DATA][PERSON_NAME]" at bounding box center [298, 329] width 451 height 23
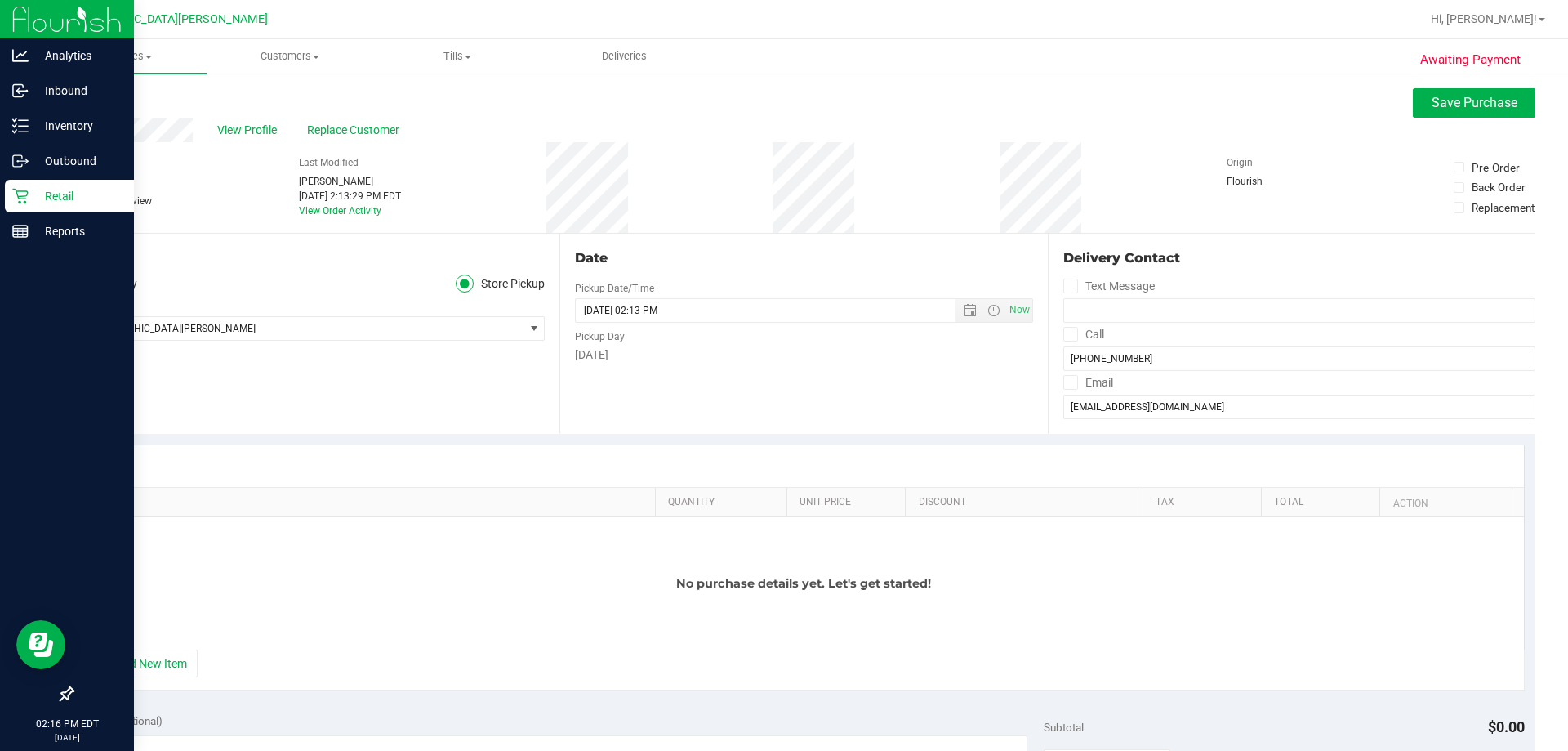
click at [396, 362] on div "Location Delivery Store Pickup Store [GEOGRAPHIC_DATA][PERSON_NAME] Select Stor…" at bounding box center [315, 334] width 487 height 200
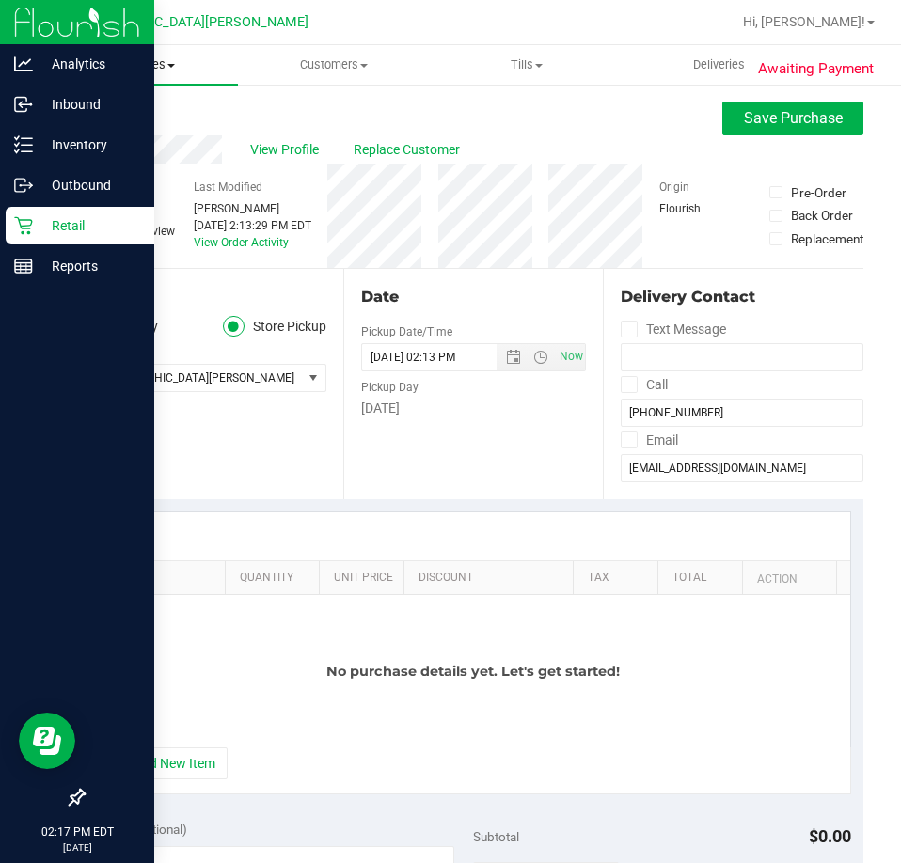
click at [125, 64] on span "Purchases" at bounding box center [141, 64] width 193 height 17
click at [113, 141] on span "Fulfillment" at bounding box center [103, 136] width 117 height 16
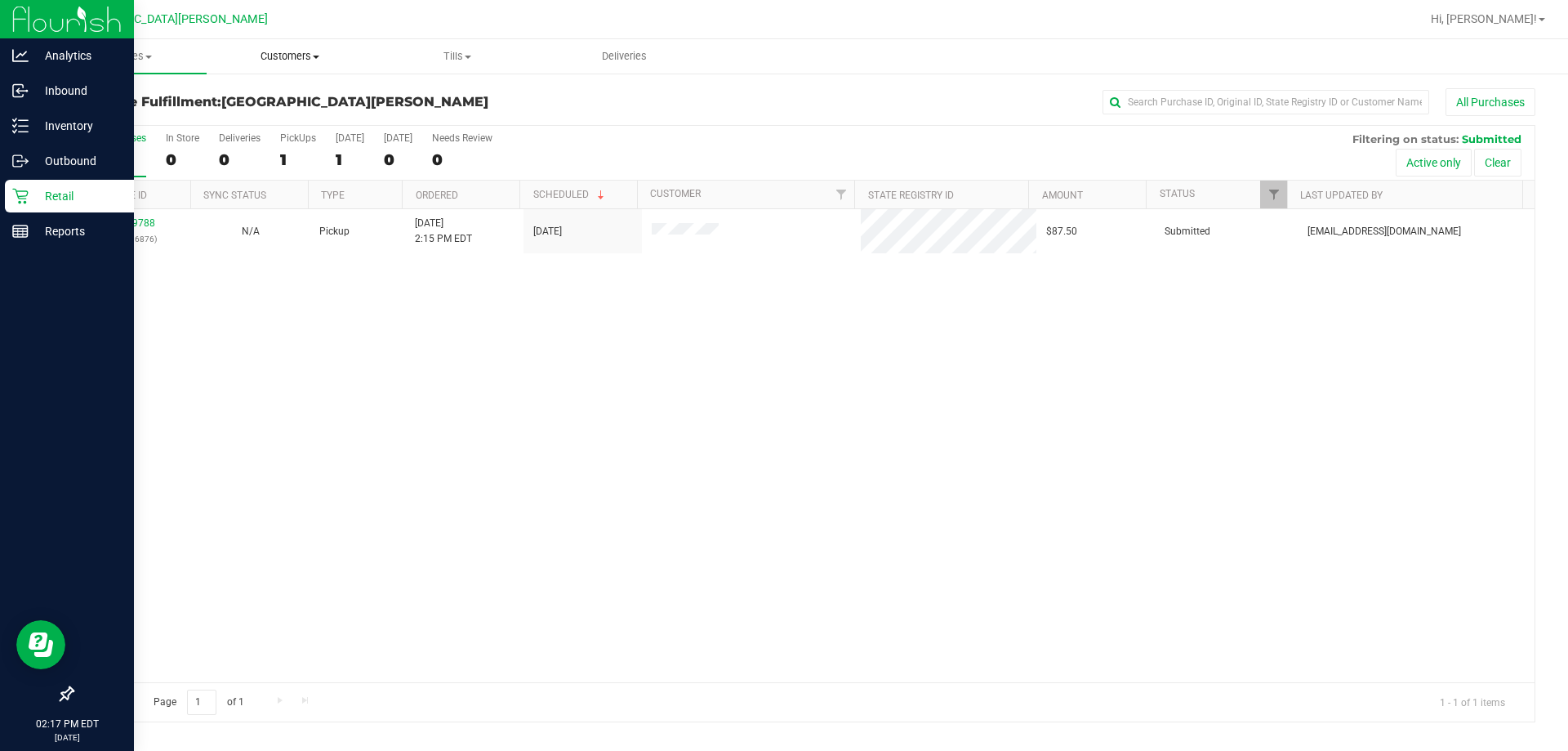
click at [283, 50] on span "Customers" at bounding box center [290, 56] width 166 height 15
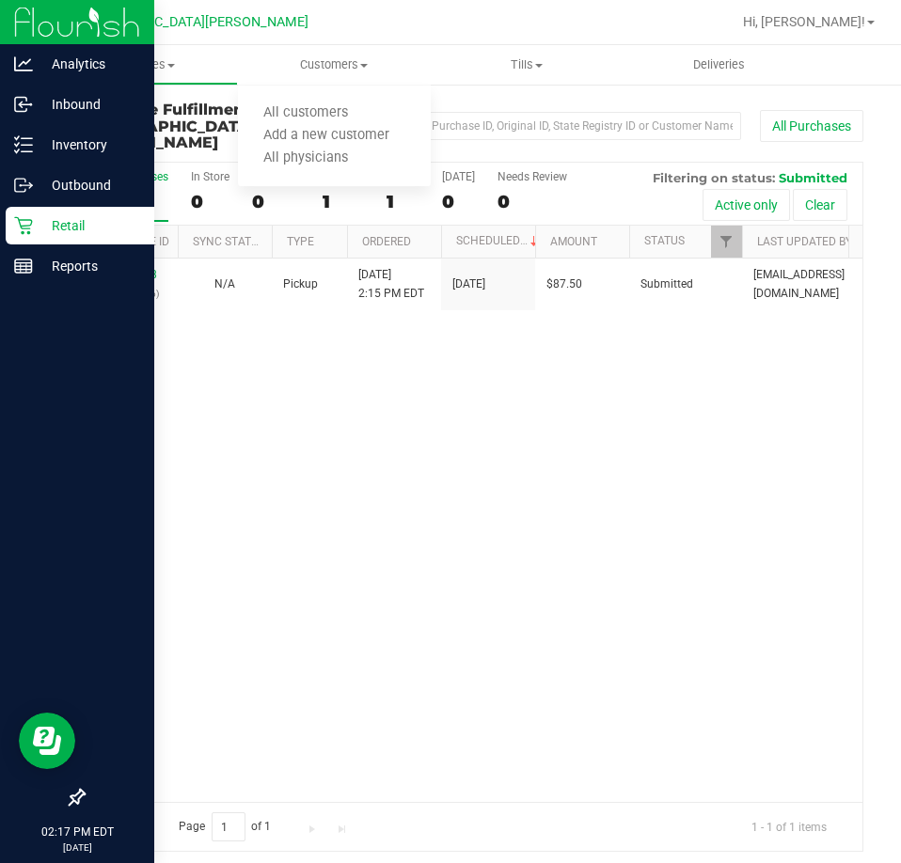
drag, startPoint x: 315, startPoint y: 528, endPoint x: 280, endPoint y: 396, distance: 137.1
click at [311, 512] on div "11839788 (316996876) N/A Pickup [DATE] 2:15 PM EDT 8/24/2025 $87.50 Submitted […" at bounding box center [473, 530] width 779 height 543
click at [130, 68] on span "Purchases" at bounding box center [141, 64] width 191 height 17
